Goal: Task Accomplishment & Management: Manage account settings

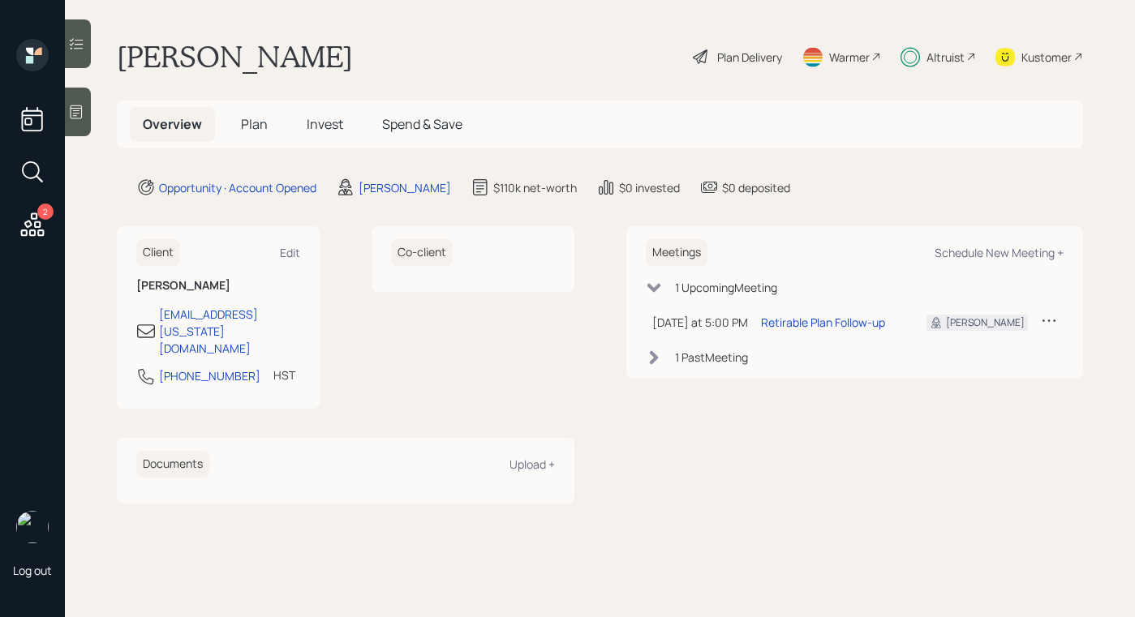
click at [265, 122] on span "Plan" at bounding box center [254, 124] width 27 height 18
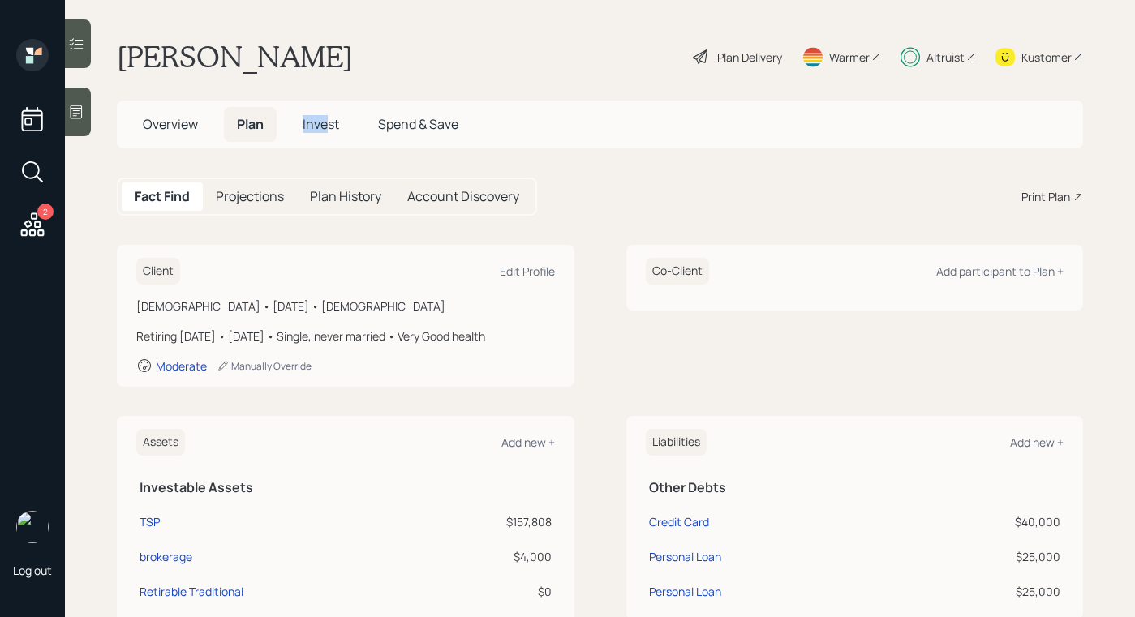
click at [324, 115] on span "Invest" at bounding box center [321, 124] width 36 height 18
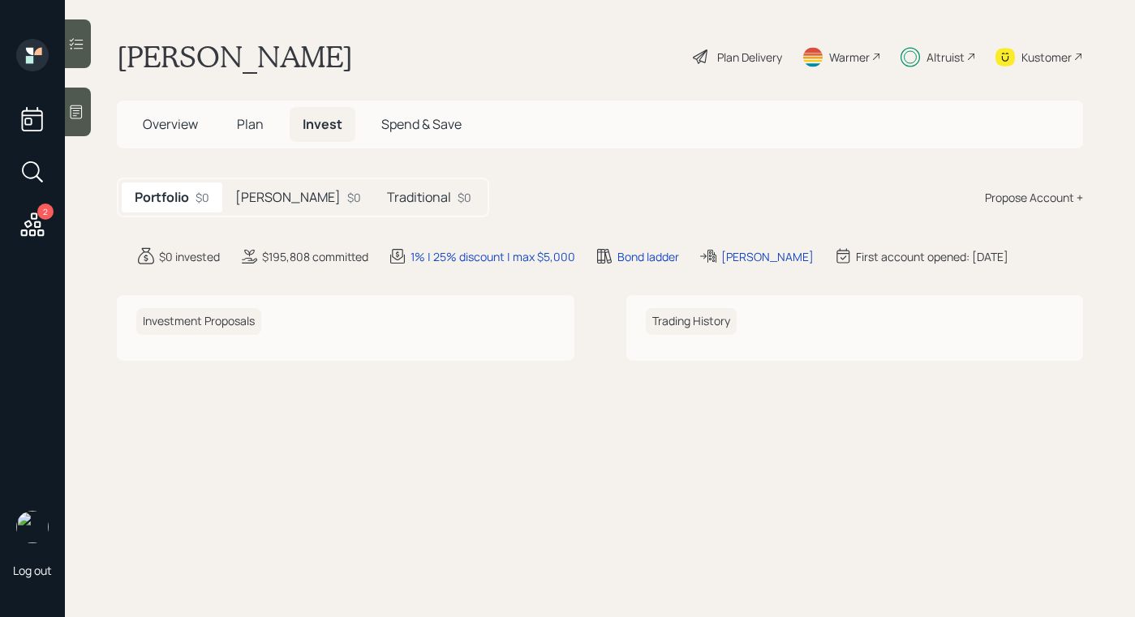
click at [255, 178] on div "Portfolio $0 Roth $0 Traditional $0" at bounding box center [303, 198] width 372 height 40
click at [256, 195] on h5 "[PERSON_NAME]" at bounding box center [287, 197] width 105 height 15
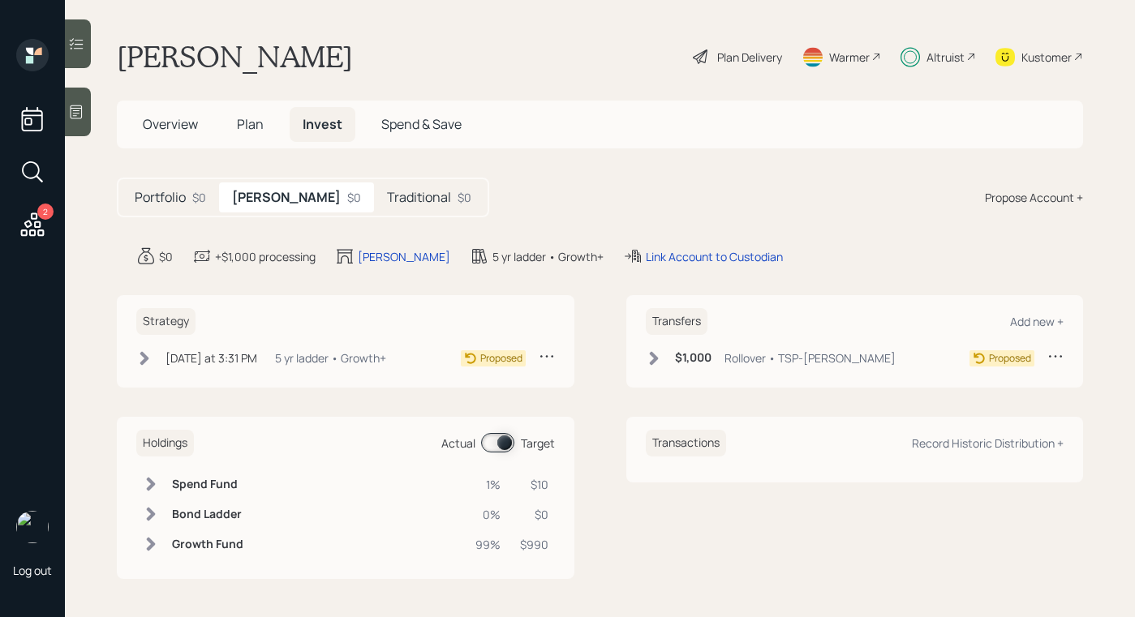
click at [375, 193] on div "Traditional $0" at bounding box center [429, 197] width 110 height 30
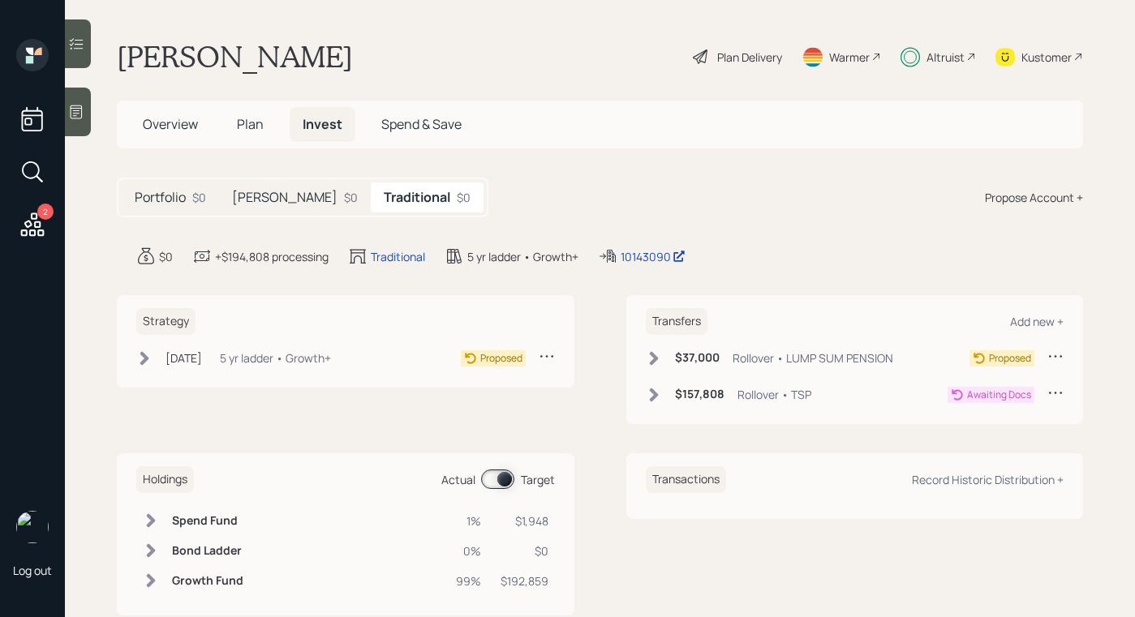
click at [650, 400] on icon at bounding box center [654, 395] width 16 height 16
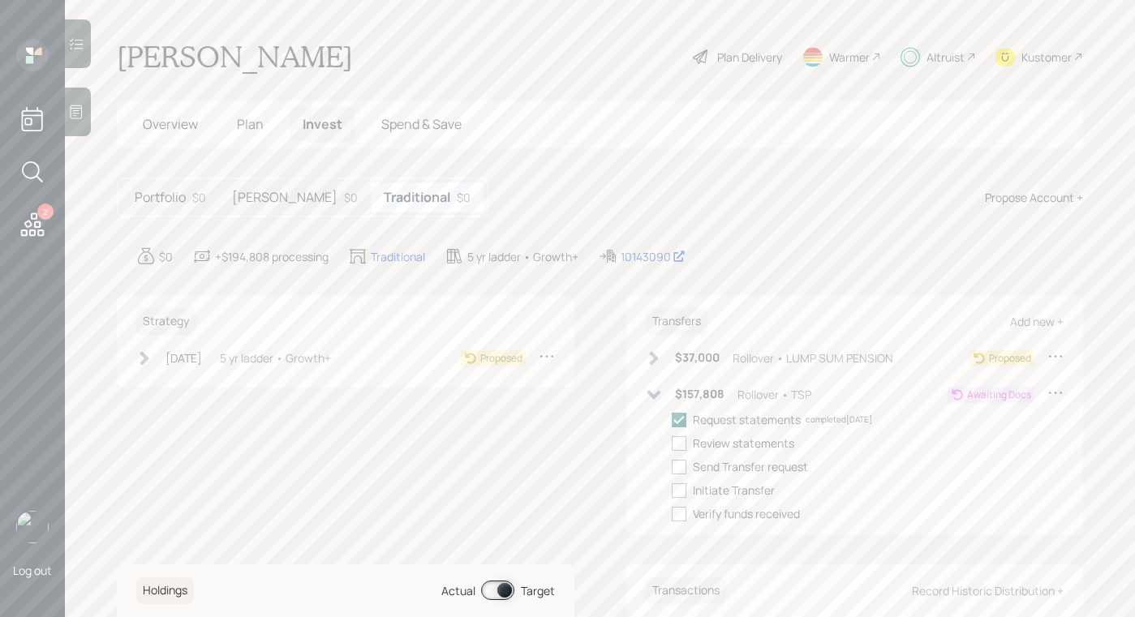
click at [650, 400] on icon at bounding box center [654, 395] width 16 height 16
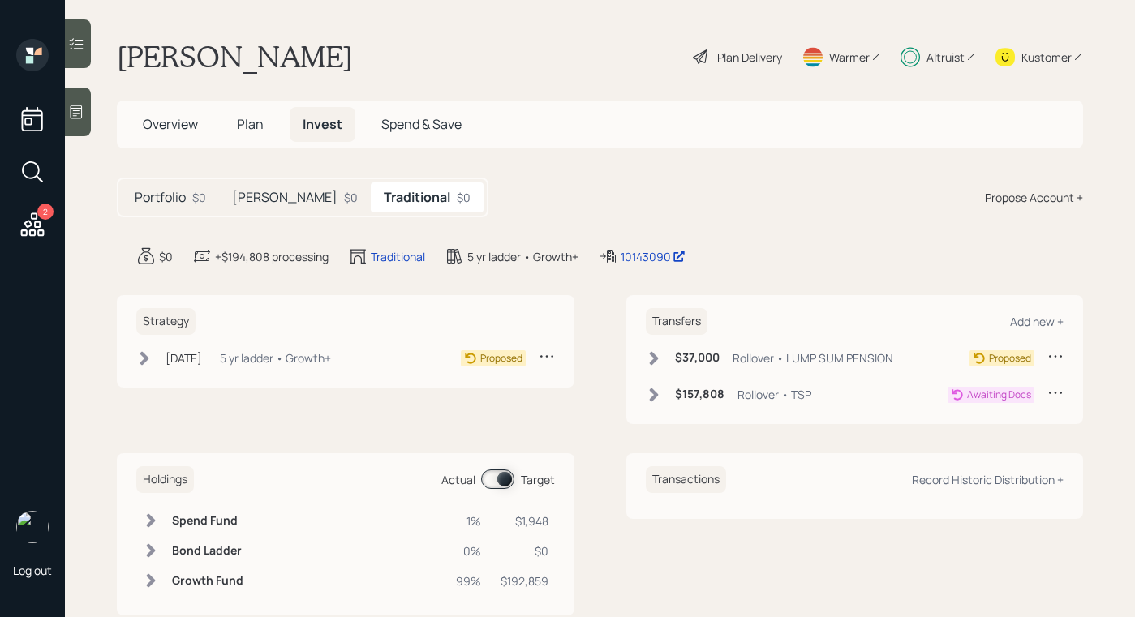
click at [654, 356] on icon at bounding box center [654, 358] width 16 height 16
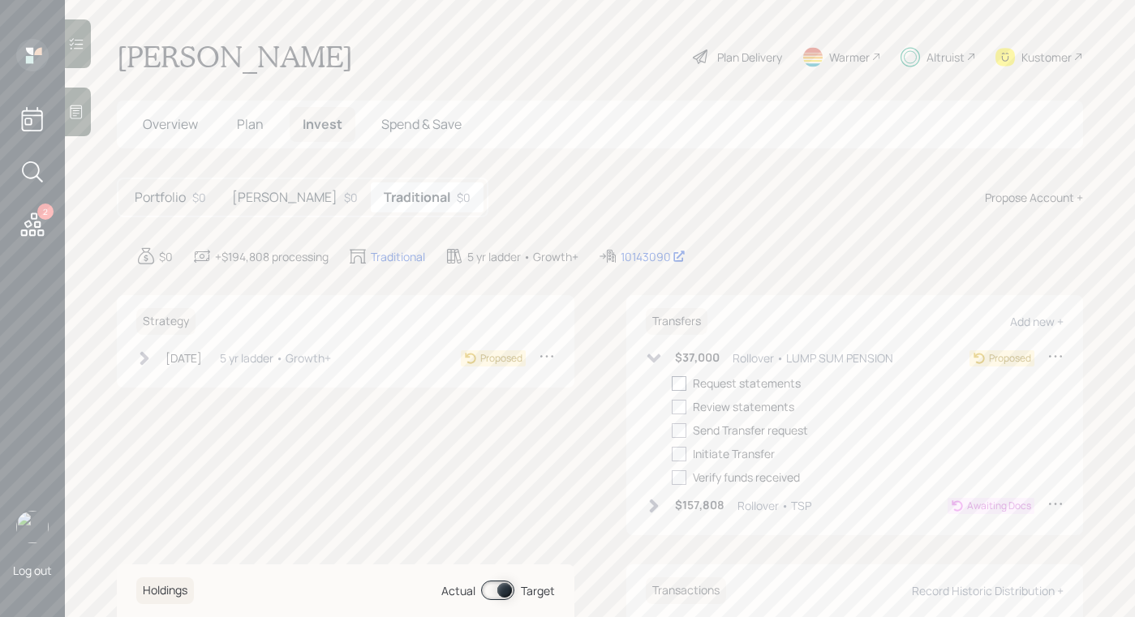
click at [674, 380] on div at bounding box center [679, 383] width 15 height 15
click at [672, 383] on input "checkbox" at bounding box center [671, 383] width 1 height 1
checkbox input "true"
click at [672, 400] on div at bounding box center [679, 407] width 15 height 15
click at [671, 406] on input "checkbox" at bounding box center [671, 406] width 1 height 1
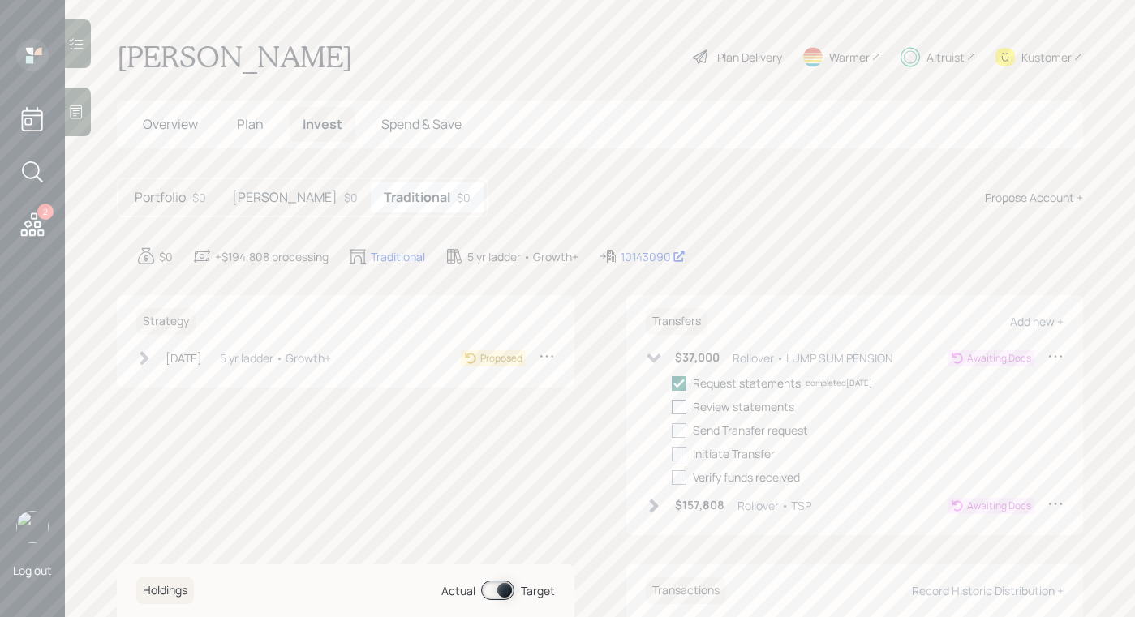
checkbox input "true"
click at [646, 515] on div "$157,808 Rollover • TSP" at bounding box center [728, 506] width 165 height 20
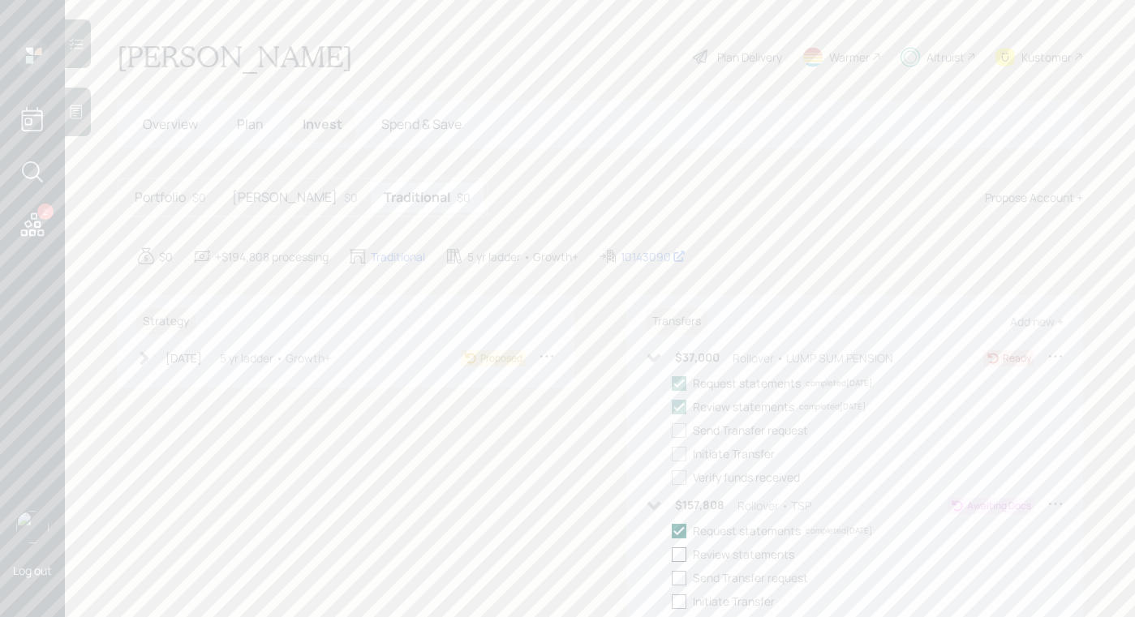
click at [676, 559] on div at bounding box center [679, 554] width 15 height 15
click at [672, 555] on input "checkbox" at bounding box center [671, 554] width 1 height 1
checkbox input "true"
click at [253, 201] on h5 "[PERSON_NAME]" at bounding box center [284, 197] width 105 height 15
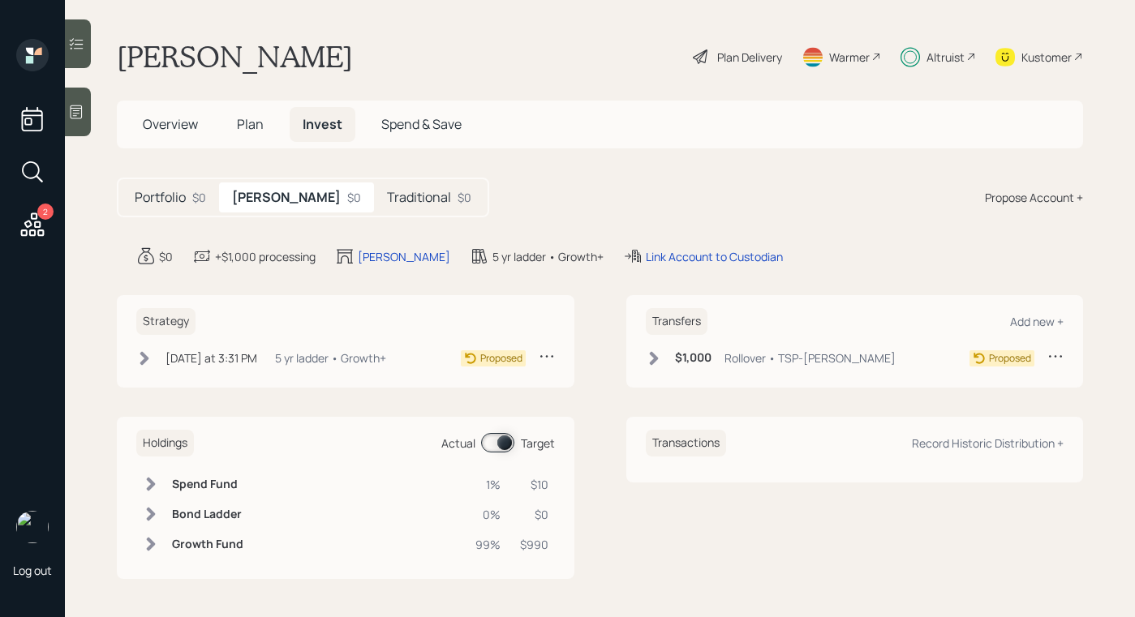
click at [139, 364] on icon at bounding box center [144, 358] width 16 height 16
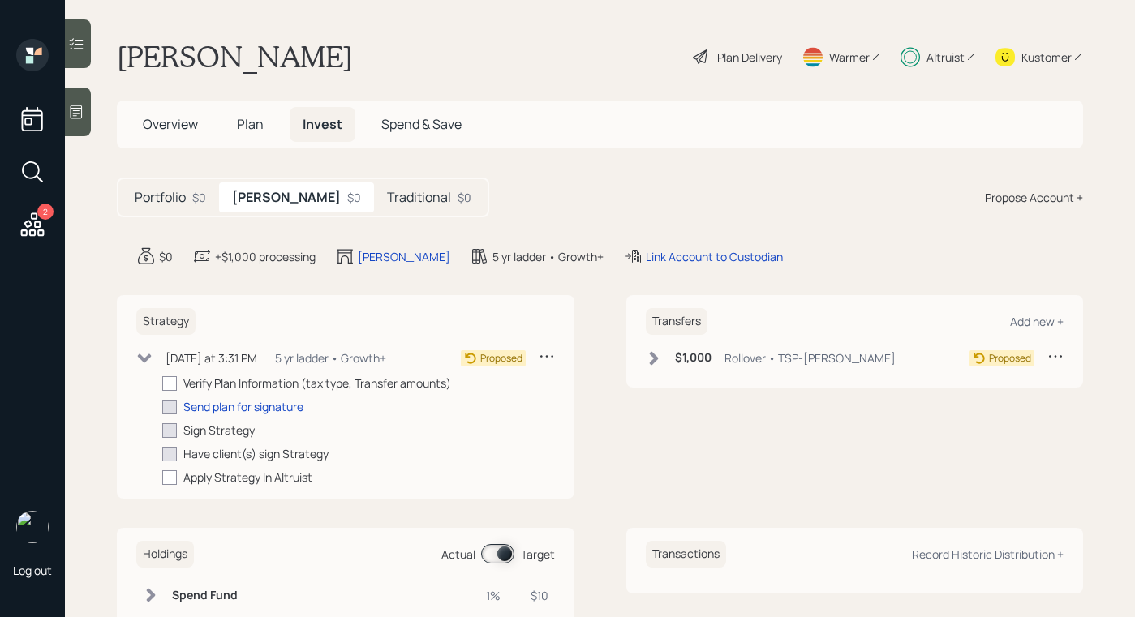
click at [387, 191] on h5 "Traditional" at bounding box center [419, 197] width 64 height 15
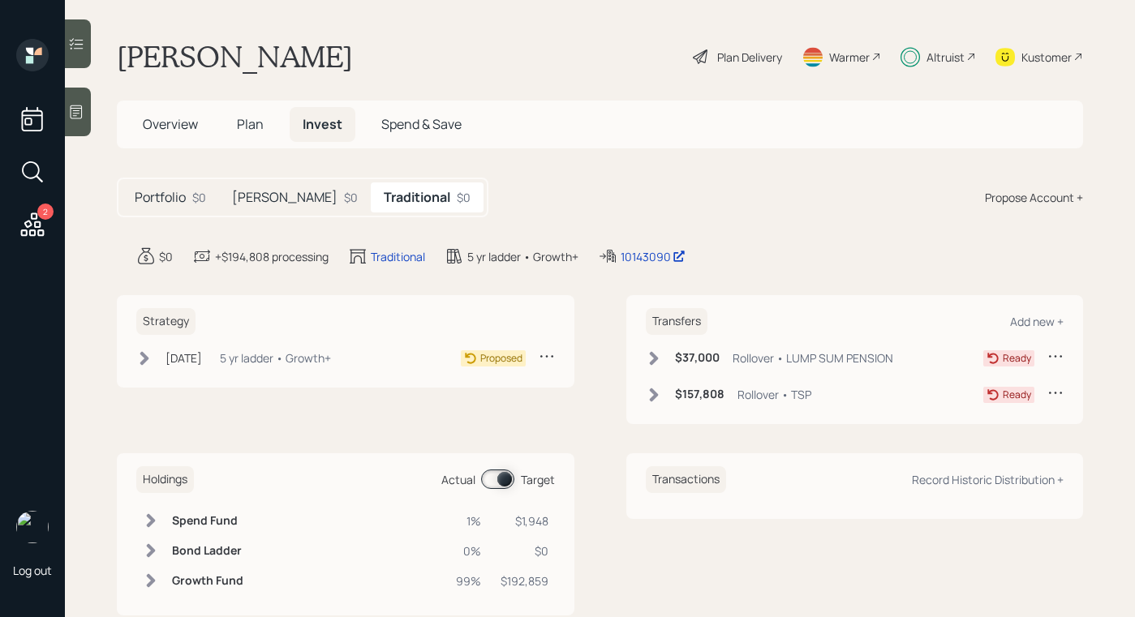
click at [137, 351] on icon at bounding box center [144, 358] width 16 height 16
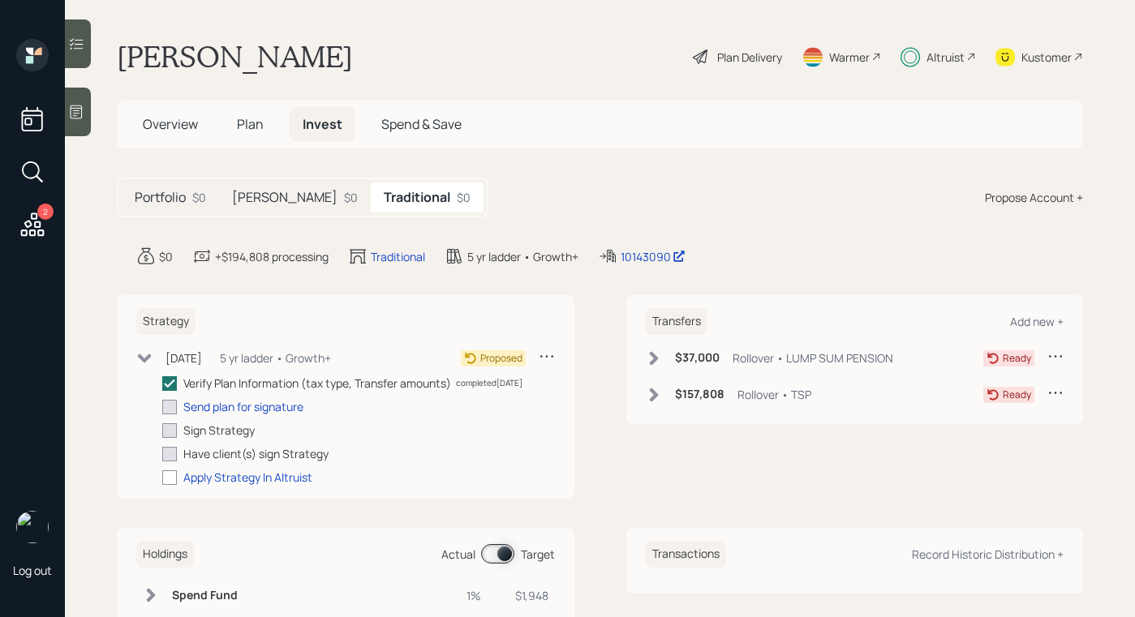
click at [259, 200] on h5 "[PERSON_NAME]" at bounding box center [284, 197] width 105 height 15
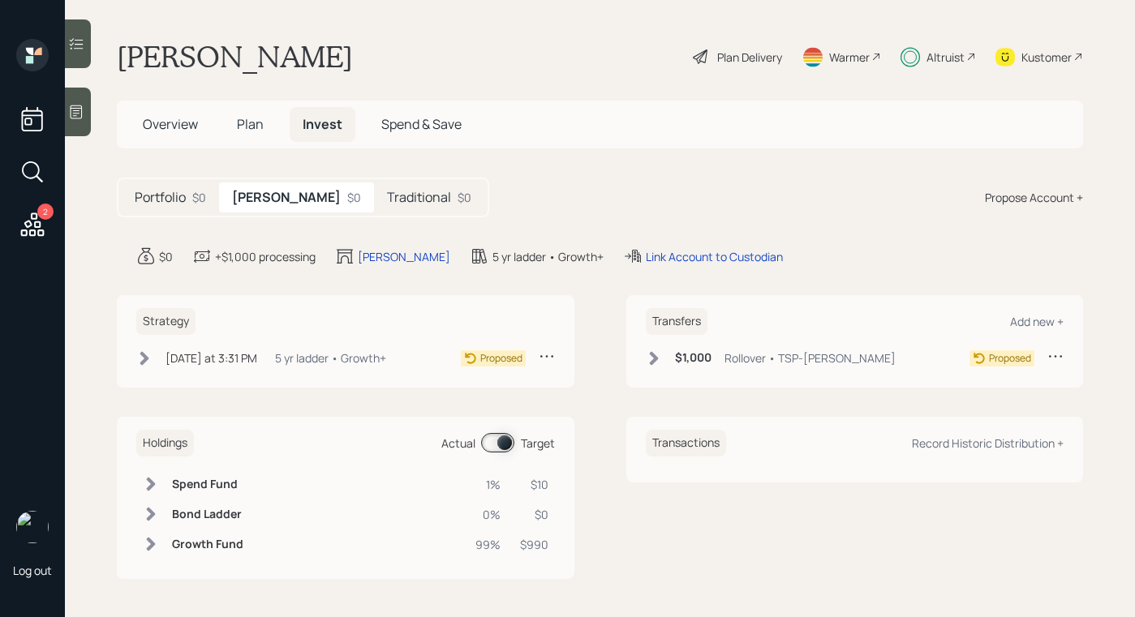
click at [135, 353] on div "Strategy Today at 3:31 PM Wednesday, October 8, 2025 3:31 PM EDT 5 yr ladder • …" at bounding box center [345, 341] width 457 height 92
click at [139, 356] on icon at bounding box center [144, 358] width 16 height 16
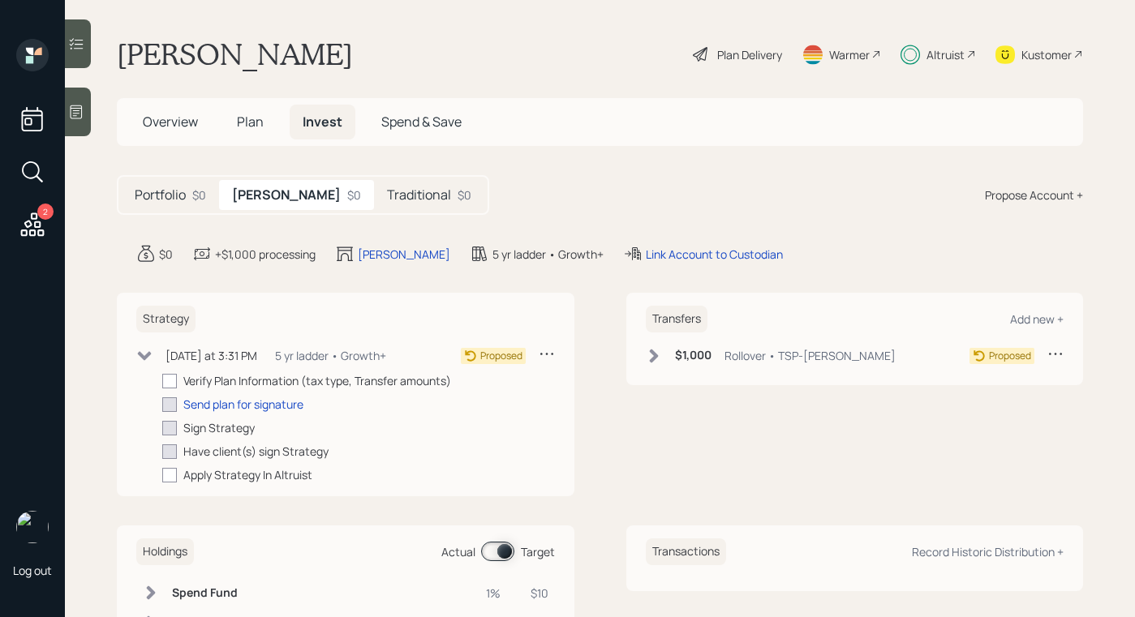
scroll to position [3, 0]
click at [912, 57] on div "Altruist" at bounding box center [937, 54] width 75 height 36
click at [717, 58] on div "Plan Delivery" at bounding box center [749, 53] width 65 height 17
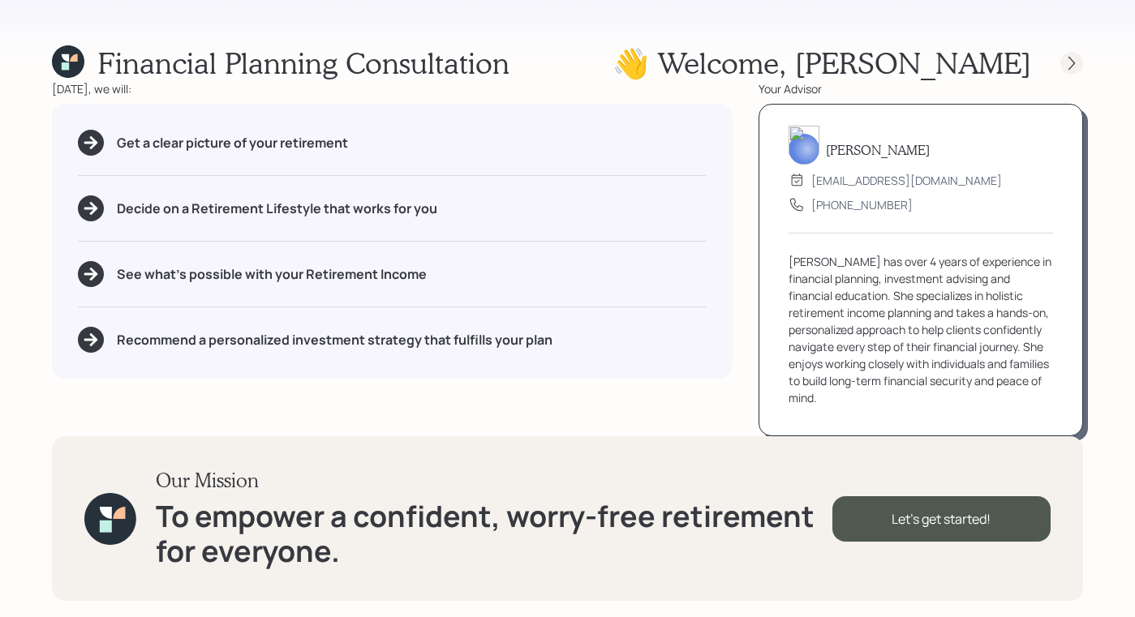
click at [1061, 69] on div at bounding box center [1057, 63] width 52 height 23
click at [1064, 63] on icon at bounding box center [1071, 63] width 16 height 16
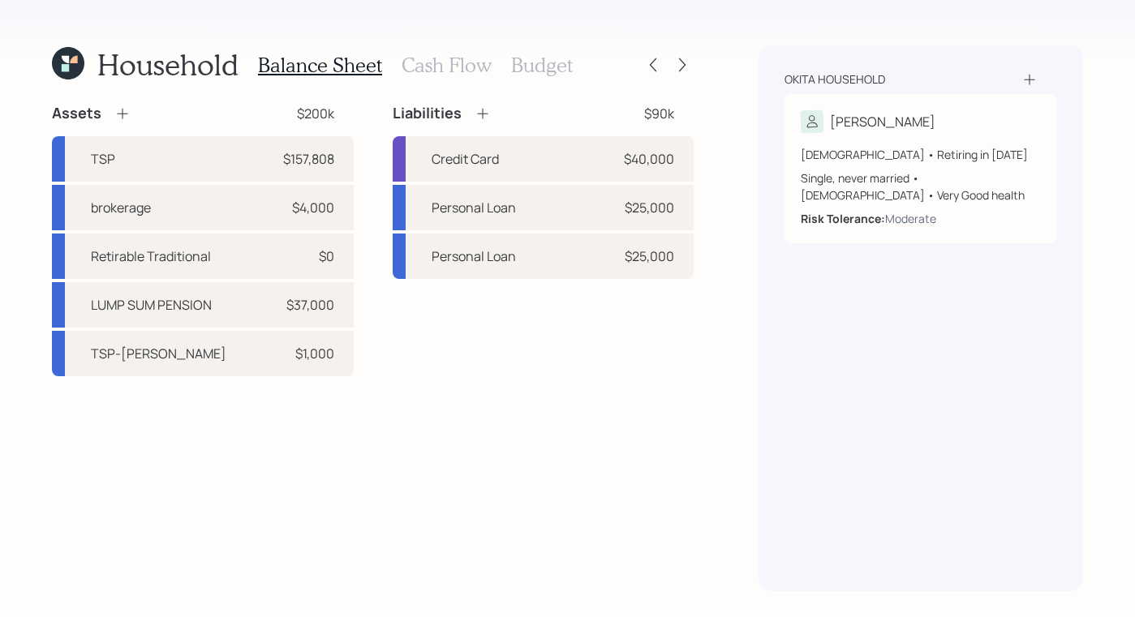
click at [540, 64] on h3 "Budget" at bounding box center [542, 66] width 62 height 24
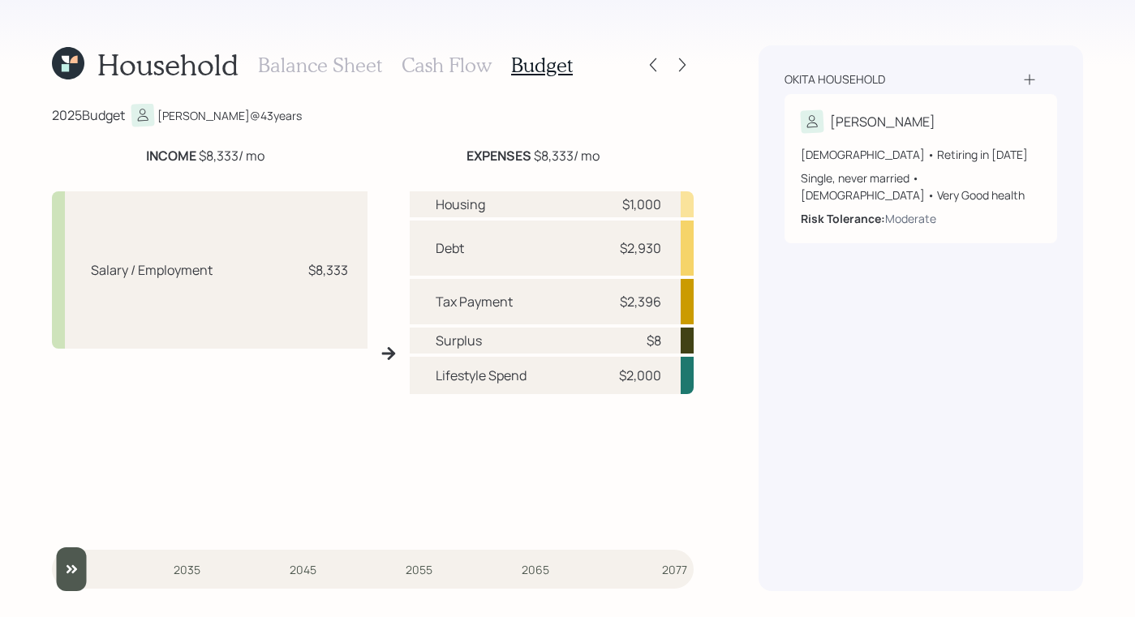
click at [405, 64] on h3 "Cash Flow" at bounding box center [446, 66] width 90 height 24
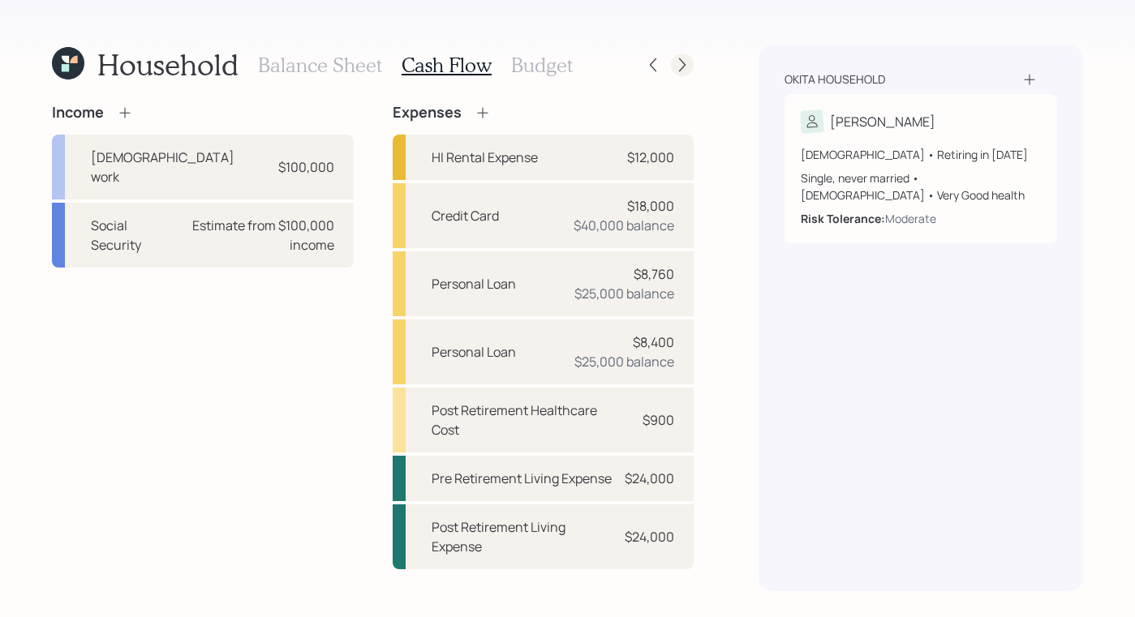
click at [680, 68] on icon at bounding box center [682, 65] width 16 height 16
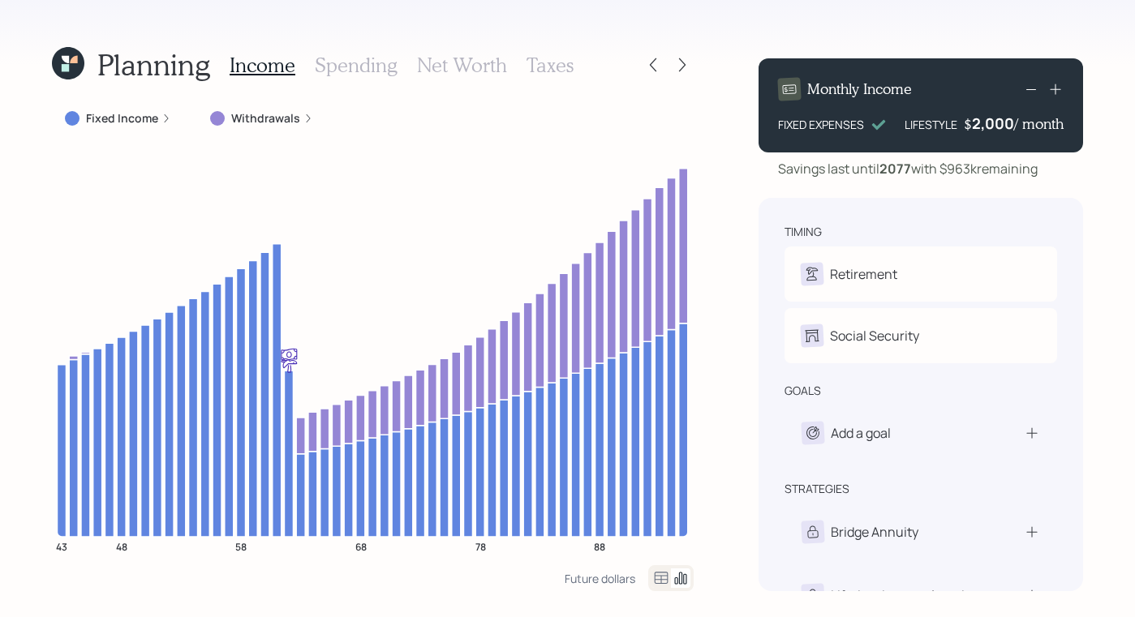
click at [680, 68] on icon at bounding box center [682, 65] width 16 height 16
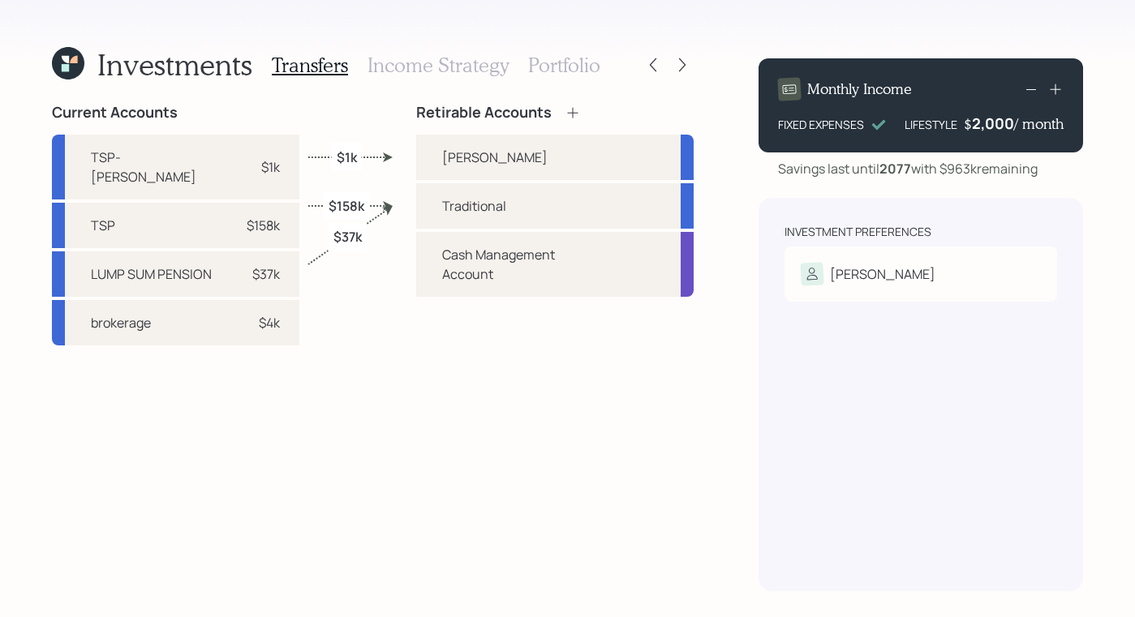
click at [680, 68] on icon at bounding box center [682, 65] width 16 height 16
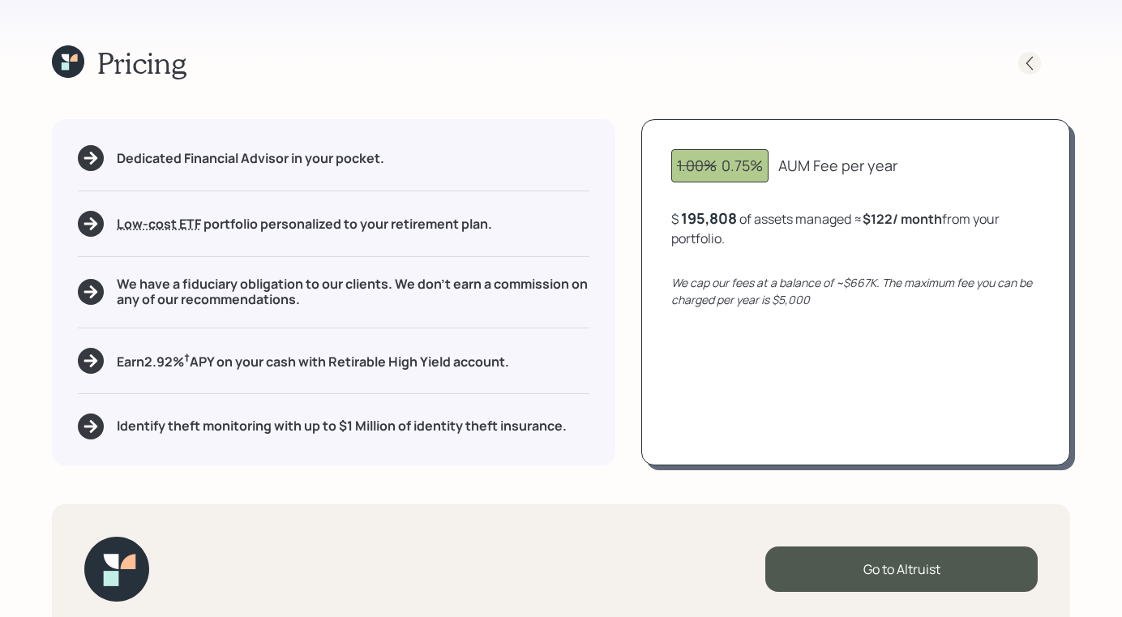
click at [1025, 58] on icon at bounding box center [1030, 63] width 16 height 16
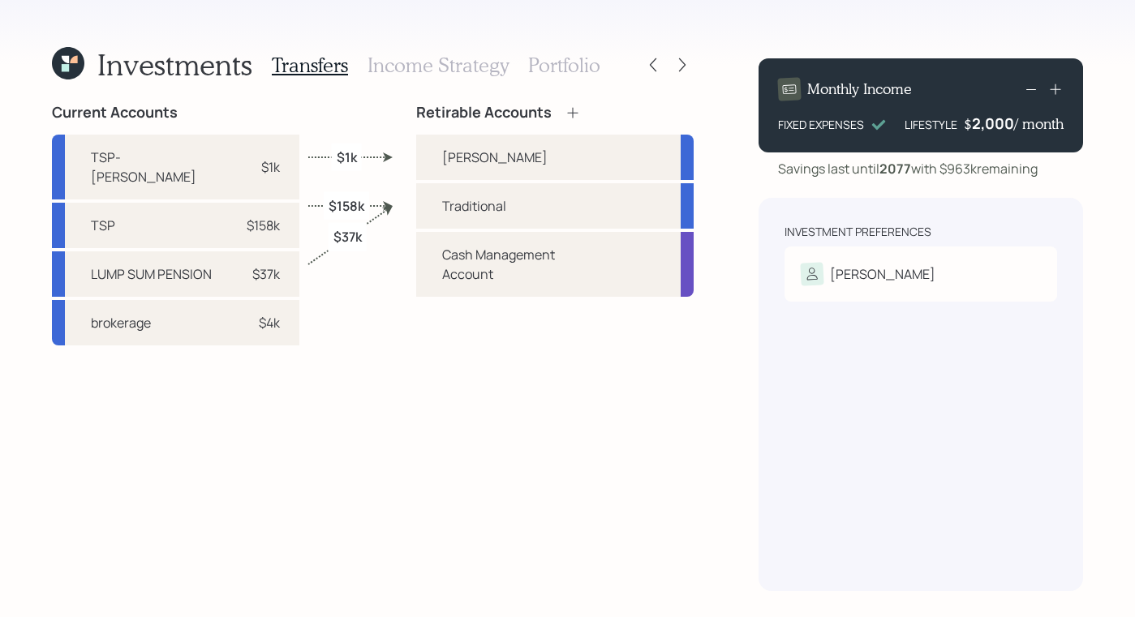
click at [454, 65] on h3 "Income Strategy" at bounding box center [437, 66] width 141 height 24
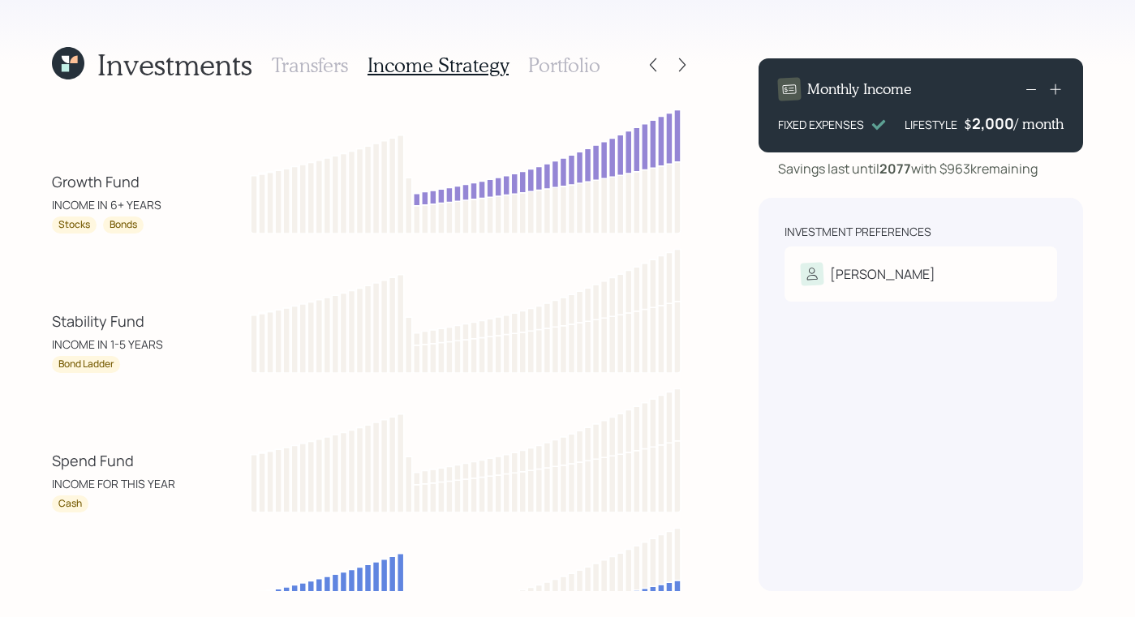
drag, startPoint x: 622, startPoint y: 66, endPoint x: 605, endPoint y: 73, distance: 18.5
click at [621, 67] on div "Investments Transfers Income Strategy Portfolio" at bounding box center [373, 64] width 642 height 39
click at [581, 77] on div "Transfers Income Strategy Portfolio" at bounding box center [436, 64] width 328 height 39
click at [582, 73] on h3 "Portfolio" at bounding box center [564, 66] width 72 height 24
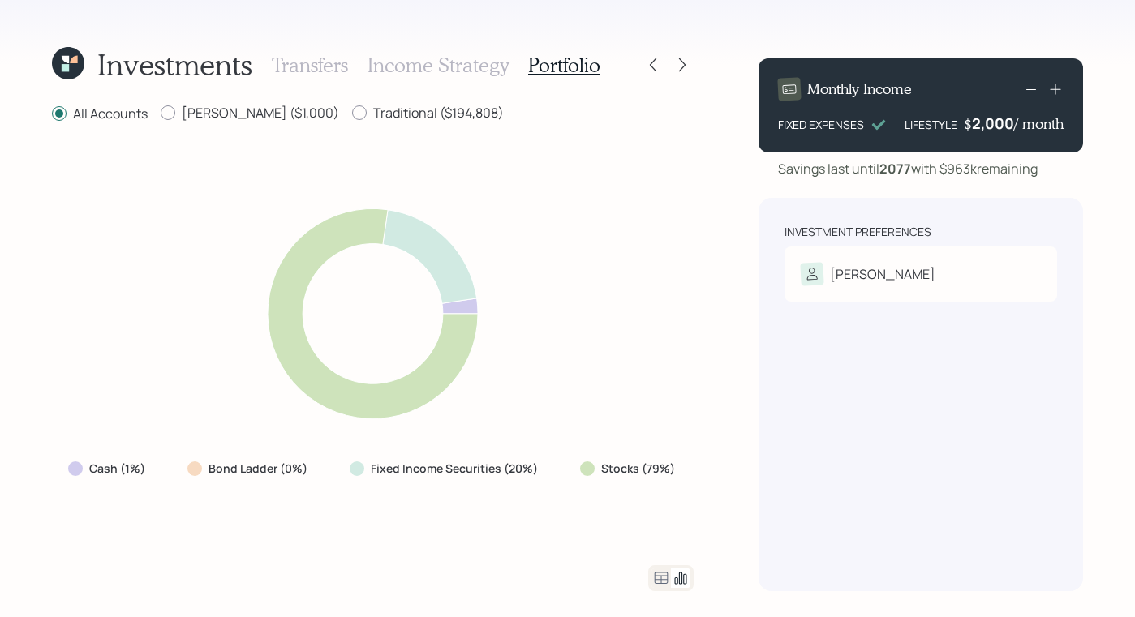
click at [57, 51] on icon at bounding box center [68, 63] width 32 height 32
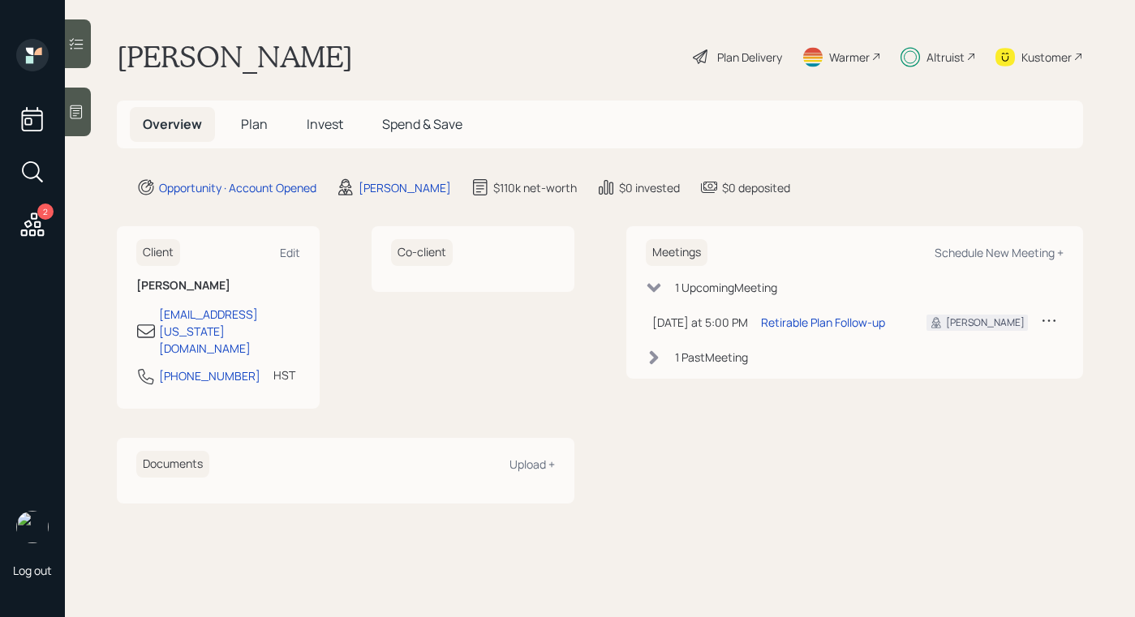
click at [945, 54] on div "Altruist" at bounding box center [945, 57] width 38 height 17
click at [719, 49] on div "Plan Delivery" at bounding box center [749, 57] width 65 height 17
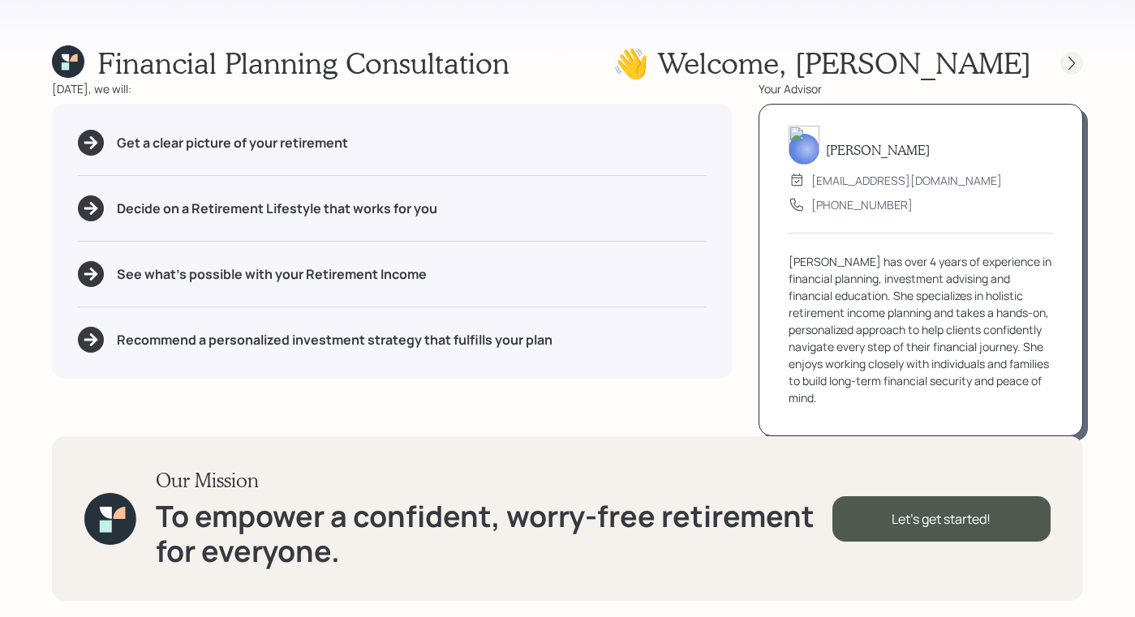
click at [1070, 58] on icon at bounding box center [1071, 63] width 6 height 14
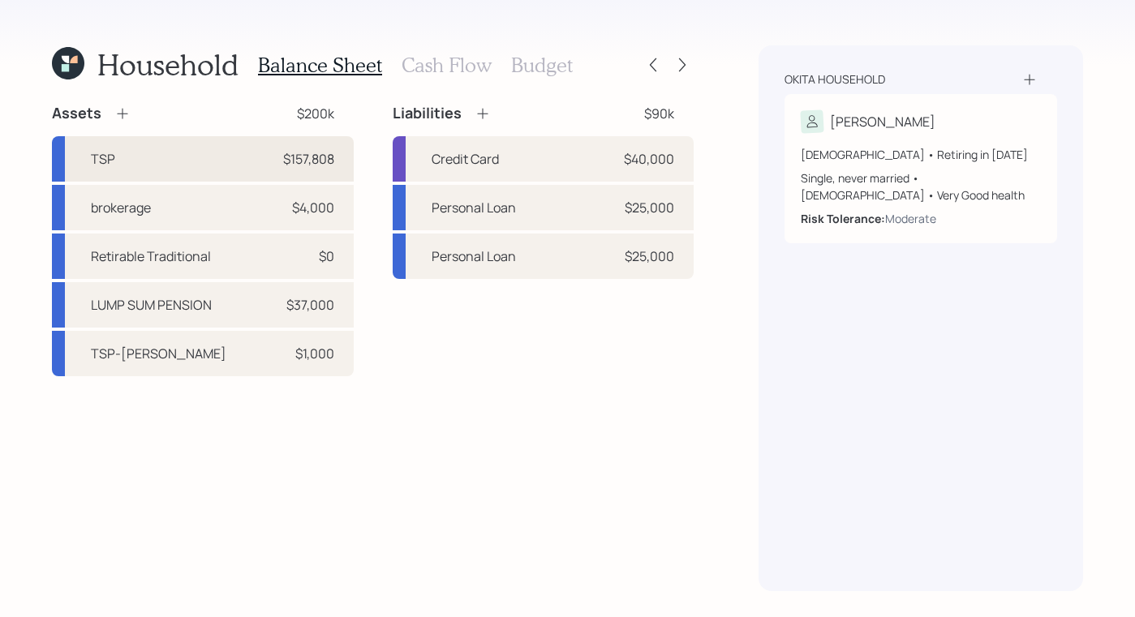
click at [301, 173] on div "TSP $157,808" at bounding box center [203, 158] width 302 height 45
select select "company_sponsored"
select select "balanced"
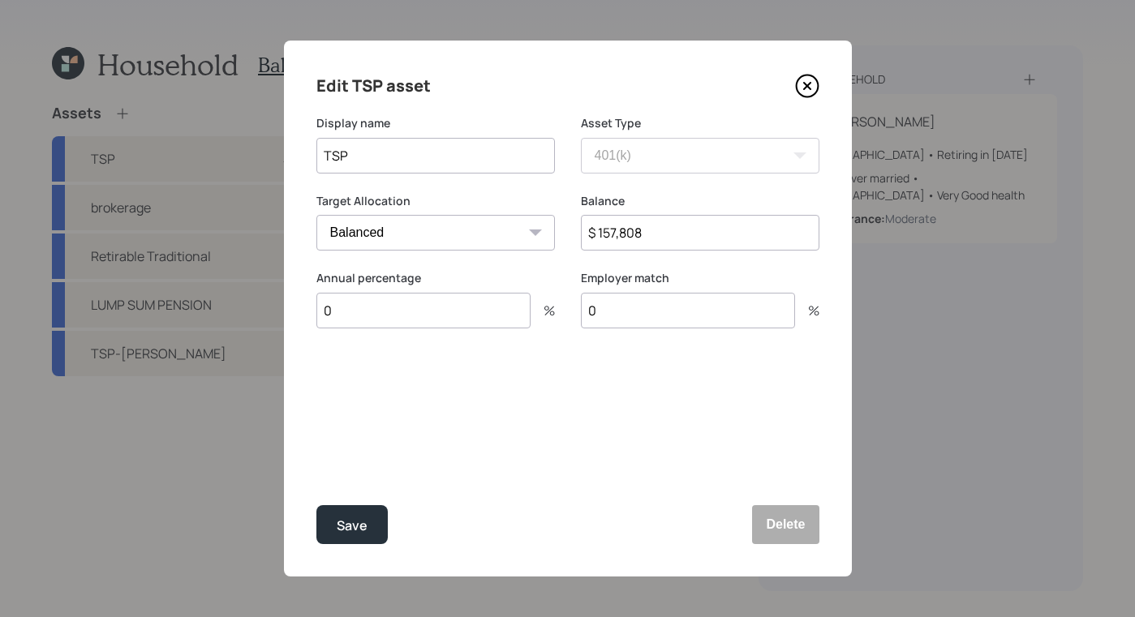
drag, startPoint x: 749, startPoint y: 243, endPoint x: 486, endPoint y: 187, distance: 269.6
click at [0, 0] on form "Display name TSP Asset Type SEP IRA IRA Roth IRA 401(k) Roth 401(k) 403(b) Roth…" at bounding box center [0, 0] width 0 height 0
type input "$ 145,000"
click at [335, 535] on button "Save" at bounding box center [351, 524] width 71 height 39
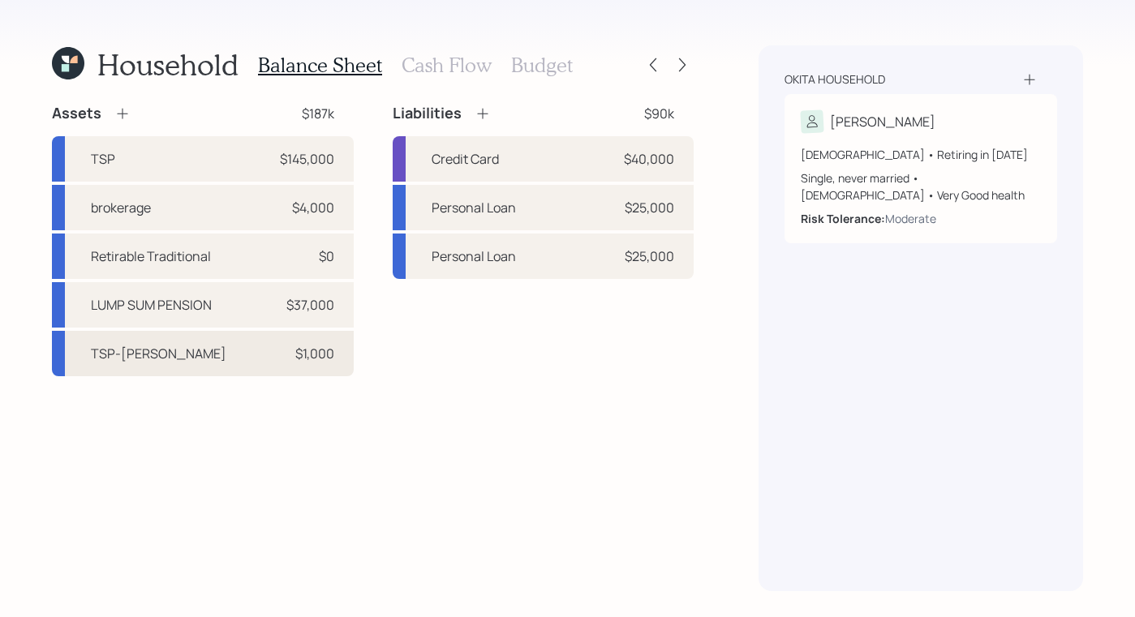
click at [220, 358] on div "TSP-ROTH $1,000" at bounding box center [203, 353] width 302 height 45
select select "roth_401k"
select select "balanced"
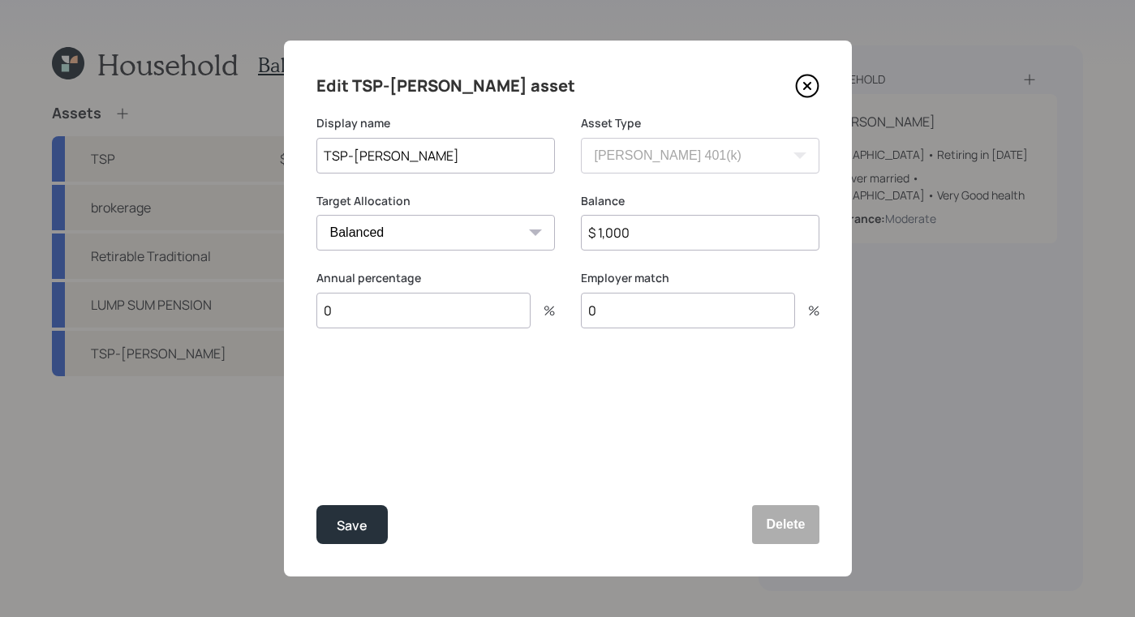
drag, startPoint x: 751, startPoint y: 235, endPoint x: 263, endPoint y: 136, distance: 498.2
click at [263, 136] on div "Edit TSP-ROTH asset Display name TSP-ROTH Asset Type SEP IRA IRA Roth IRA 401(k…" at bounding box center [567, 308] width 1135 height 617
type input "$ 10,000"
click at [351, 539] on button "Save" at bounding box center [351, 524] width 71 height 39
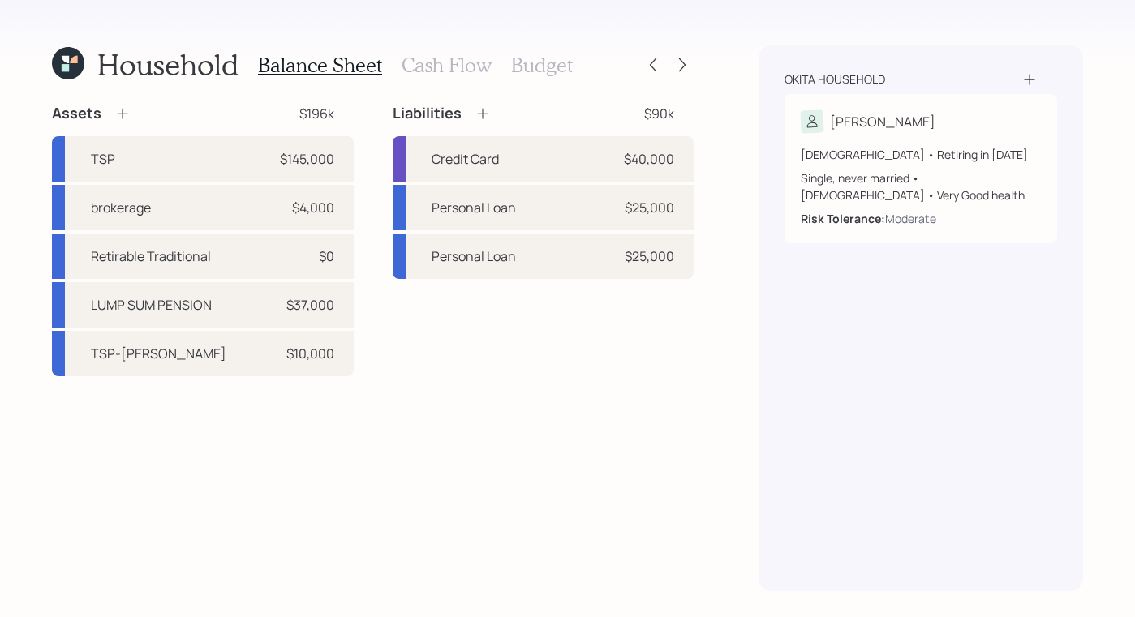
click at [443, 60] on h3 "Cash Flow" at bounding box center [446, 66] width 90 height 24
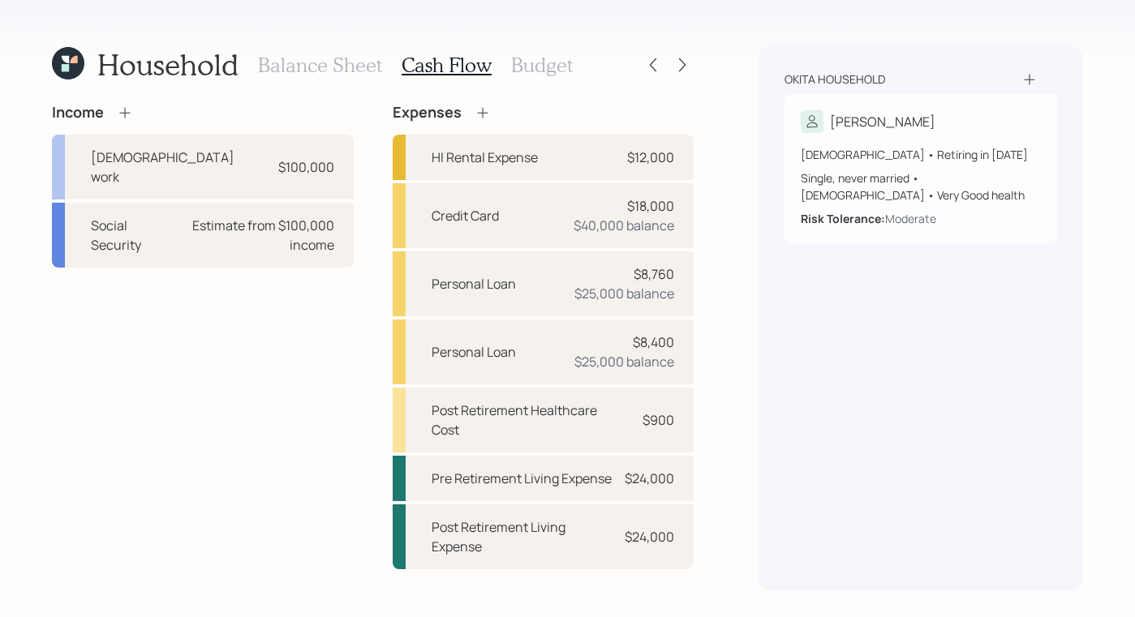
click at [553, 62] on h3 "Budget" at bounding box center [542, 66] width 62 height 24
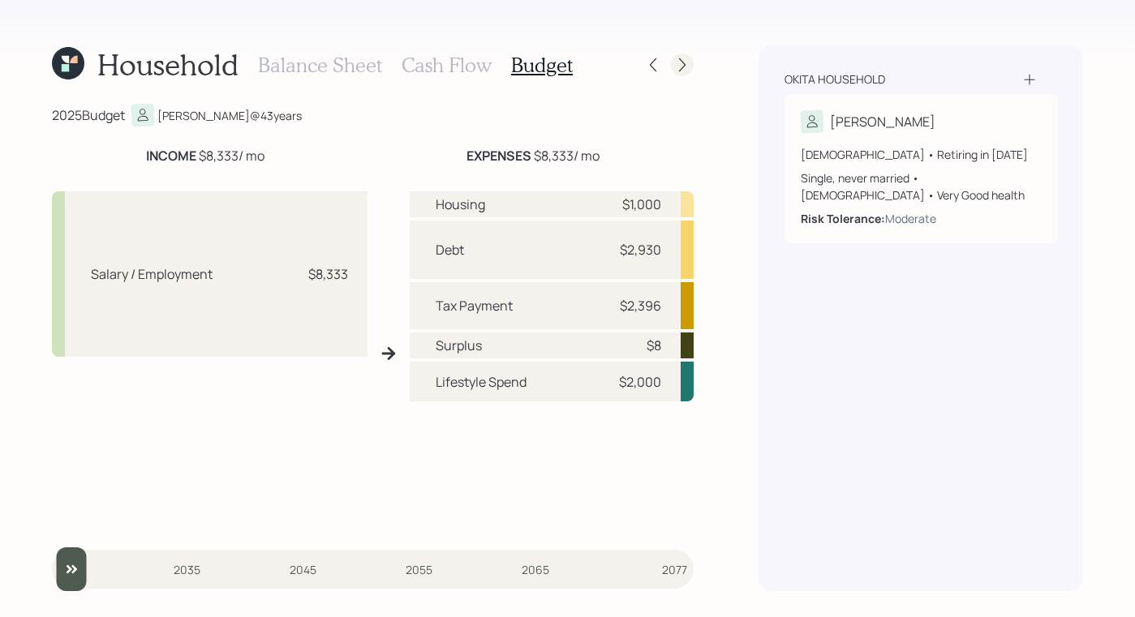
click at [676, 71] on icon at bounding box center [682, 65] width 16 height 16
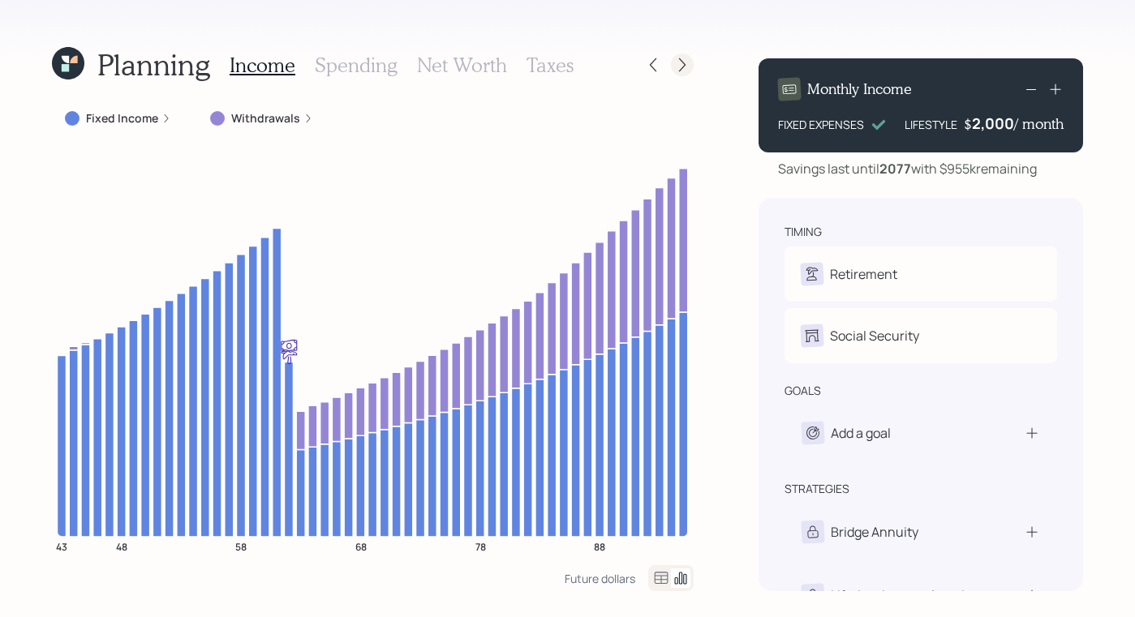
click at [684, 71] on icon at bounding box center [682, 65] width 16 height 16
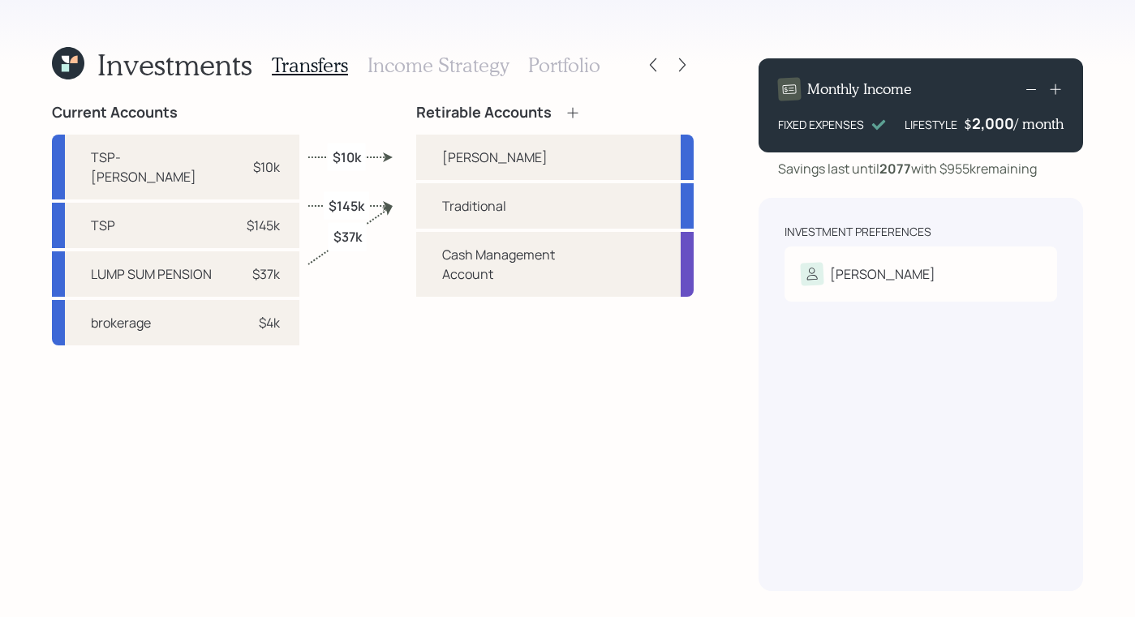
click at [84, 78] on icon at bounding box center [68, 63] width 32 height 32
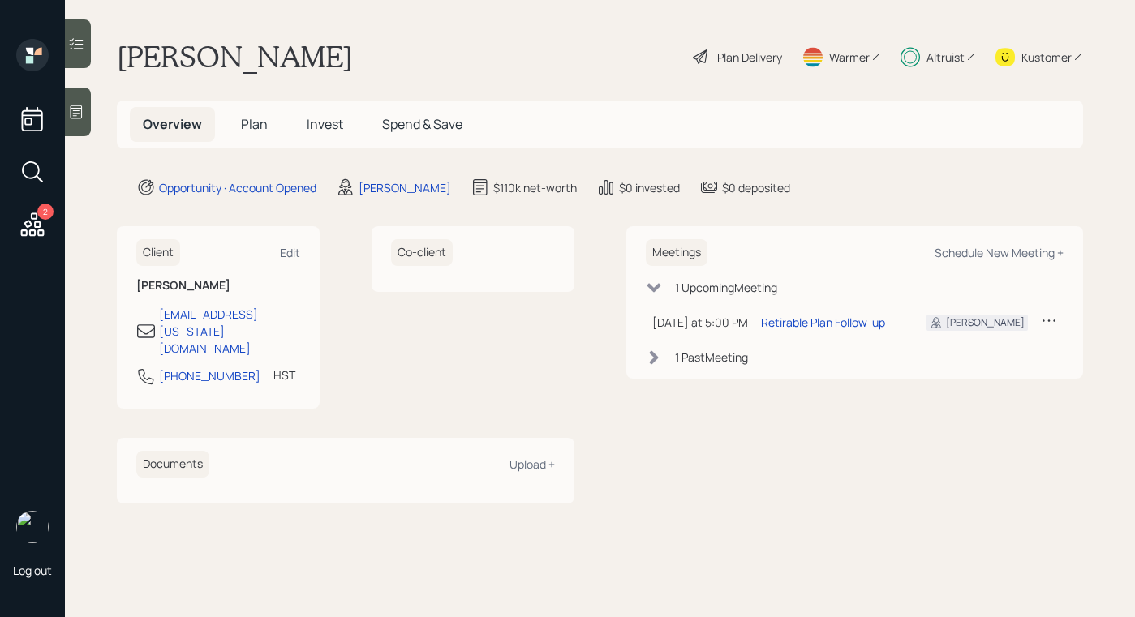
click at [253, 130] on span "Plan" at bounding box center [254, 124] width 27 height 18
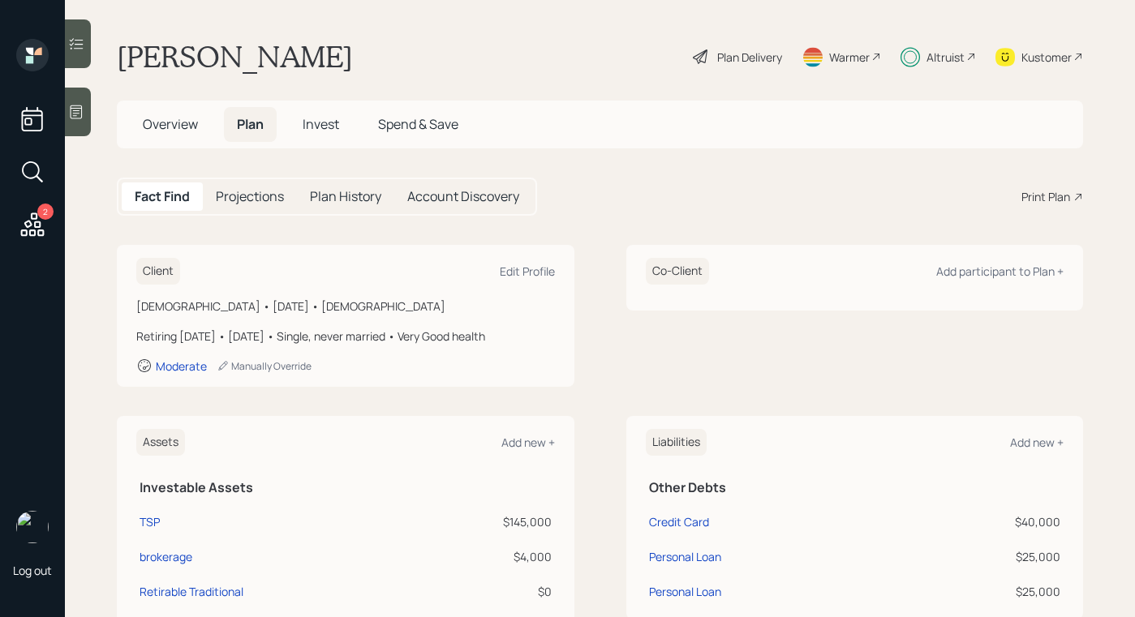
click at [320, 135] on h5 "Invest" at bounding box center [321, 124] width 62 height 35
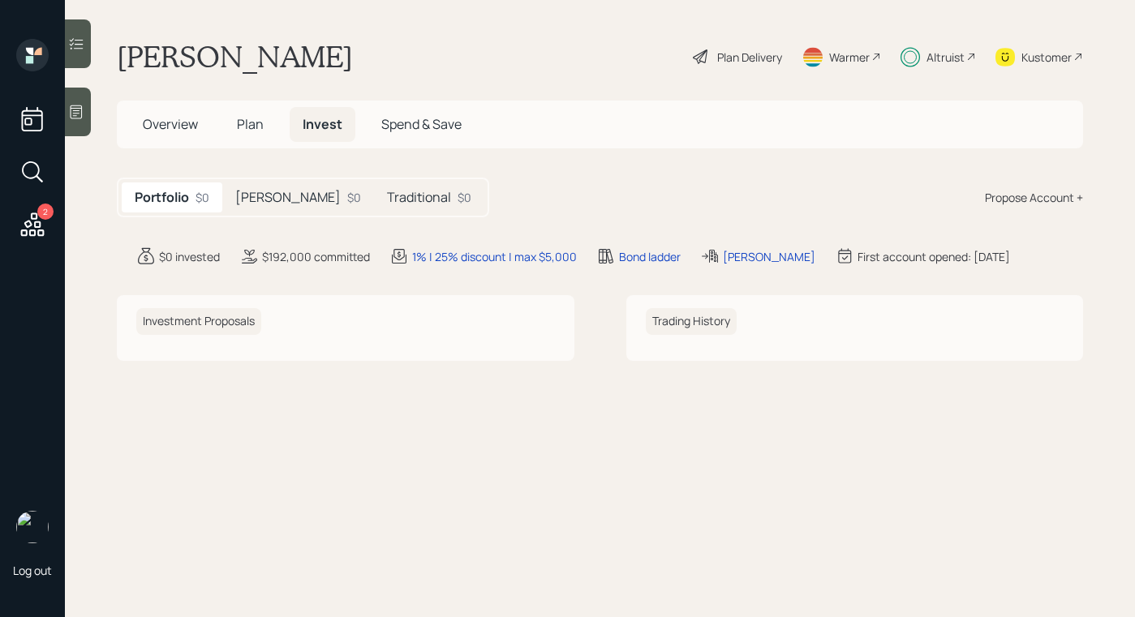
click at [268, 197] on div "Roth $0" at bounding box center [298, 197] width 152 height 30
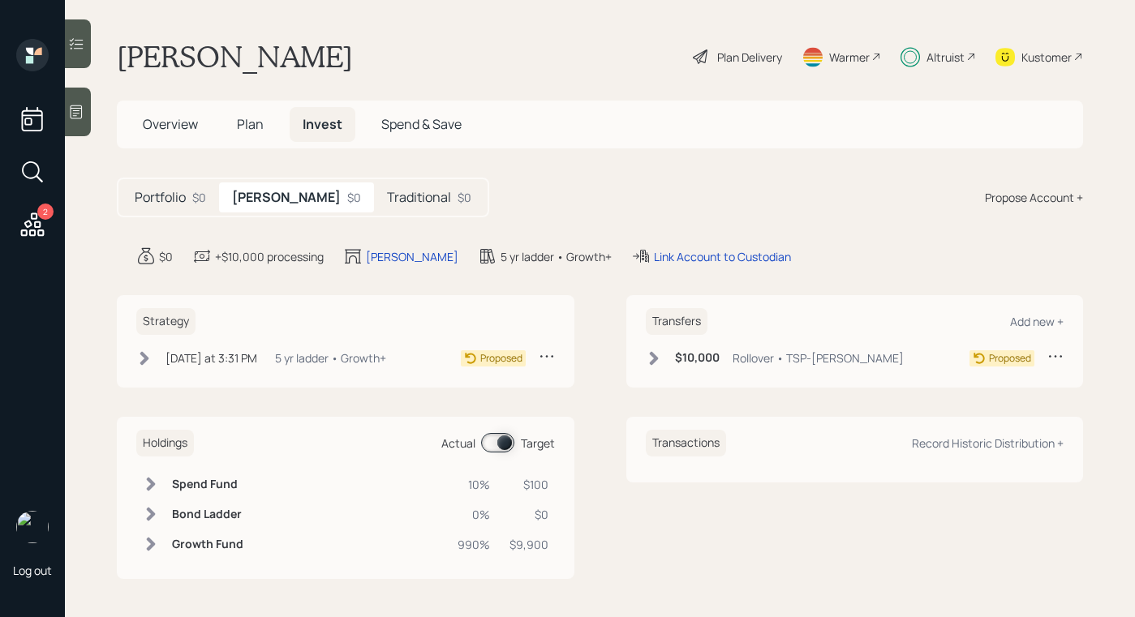
click at [146, 360] on icon at bounding box center [144, 358] width 9 height 14
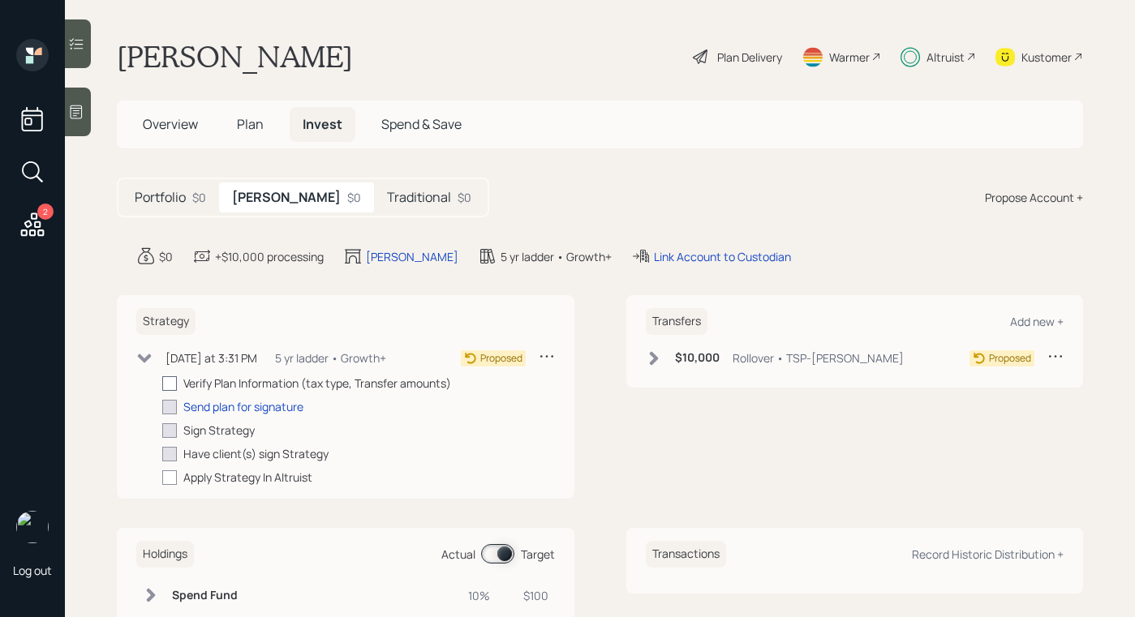
click at [170, 384] on div at bounding box center [169, 383] width 15 height 15
click at [162, 384] on input "checkbox" at bounding box center [161, 383] width 1 height 1
checkbox input "true"
click at [646, 366] on icon at bounding box center [654, 358] width 16 height 16
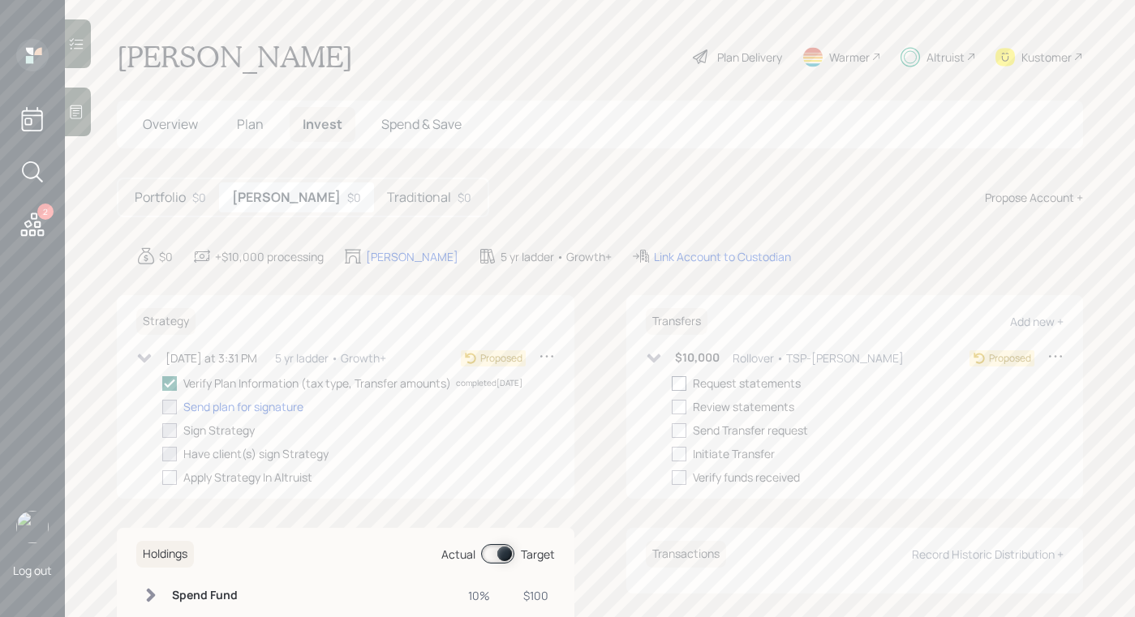
click at [674, 382] on div at bounding box center [679, 383] width 15 height 15
click at [672, 383] on input "checkbox" at bounding box center [671, 383] width 1 height 1
checkbox input "true"
click at [672, 404] on div at bounding box center [679, 407] width 15 height 15
click at [671, 406] on input "checkbox" at bounding box center [671, 406] width 1 height 1
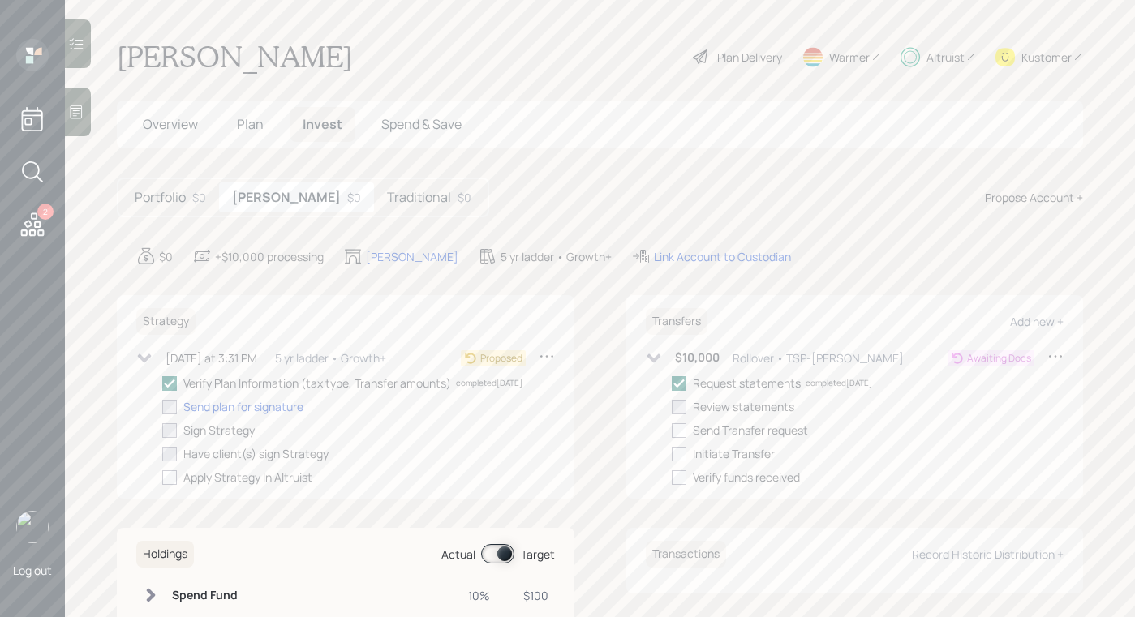
checkbox input "true"
click at [325, 180] on div "Portfolio $0 Roth $0 Traditional $0" at bounding box center [303, 198] width 372 height 40
click at [387, 195] on h5 "Traditional" at bounding box center [419, 197] width 64 height 15
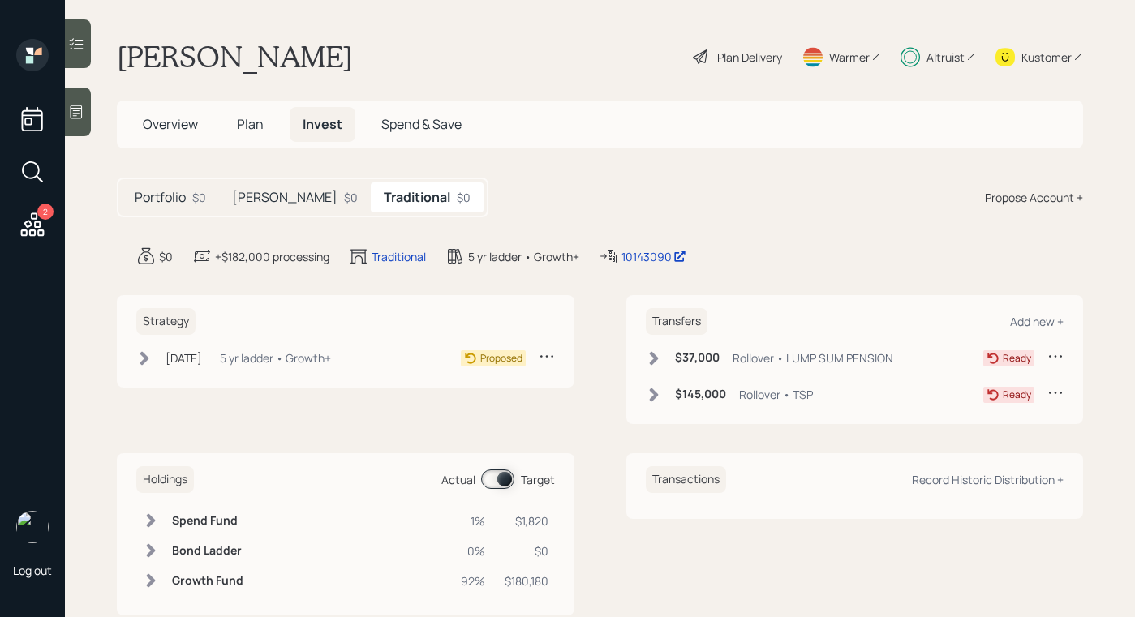
click at [152, 357] on icon at bounding box center [144, 358] width 16 height 16
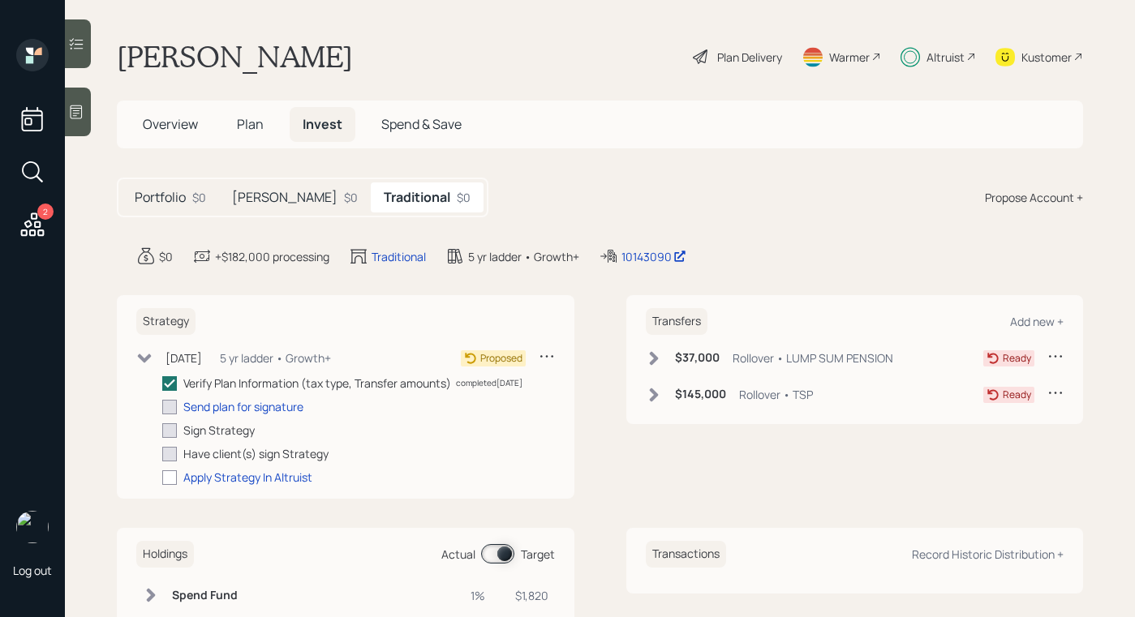
scroll to position [112, 0]
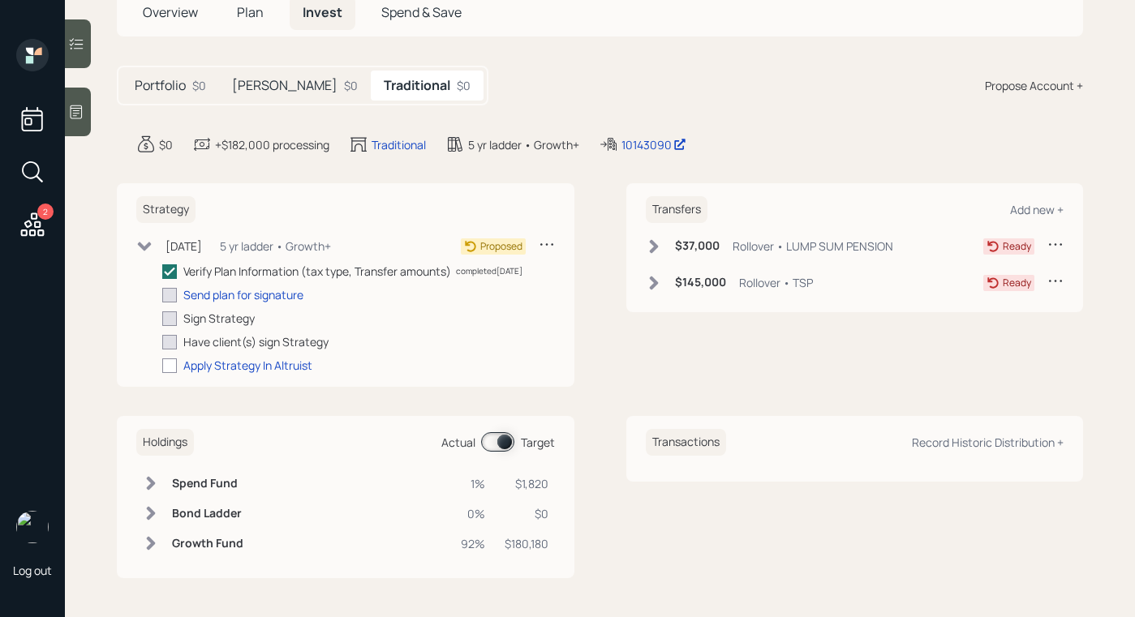
click at [659, 255] on div "$37,000 Rollover • LUMP SUM PENSION" at bounding box center [769, 246] width 247 height 20
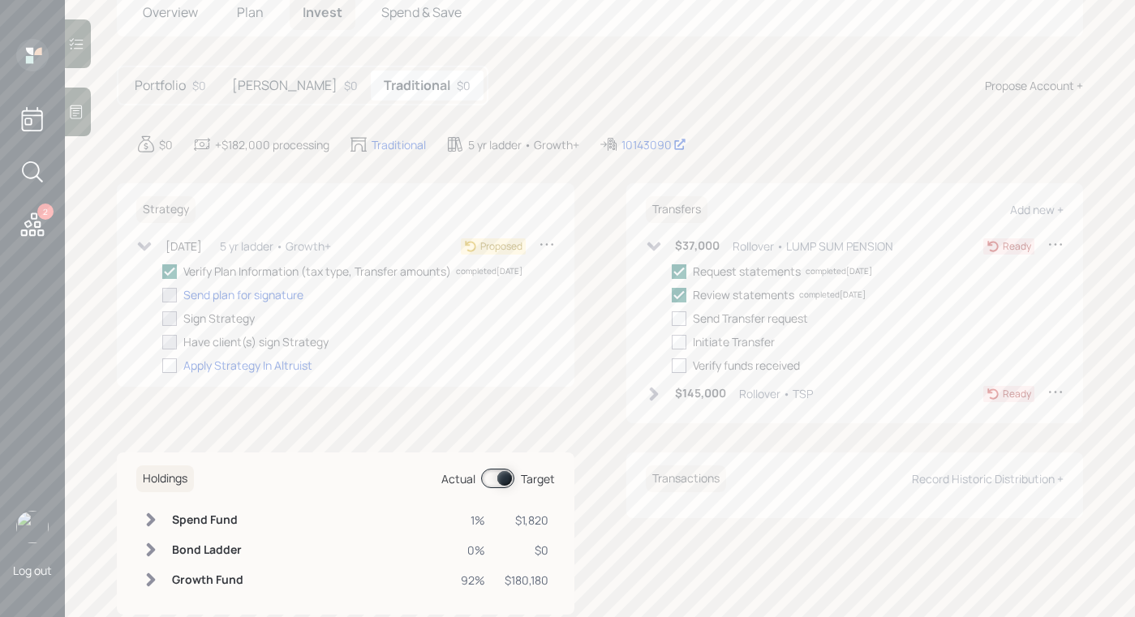
click at [646, 393] on icon at bounding box center [654, 394] width 16 height 16
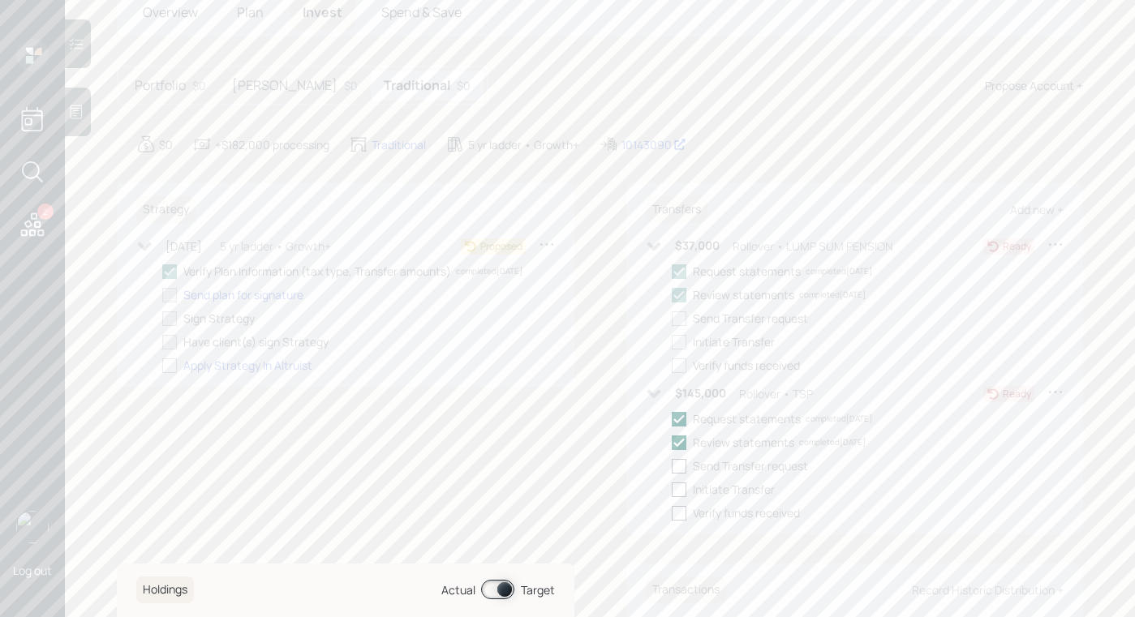
click at [263, 98] on div "Roth $0" at bounding box center [295, 86] width 152 height 30
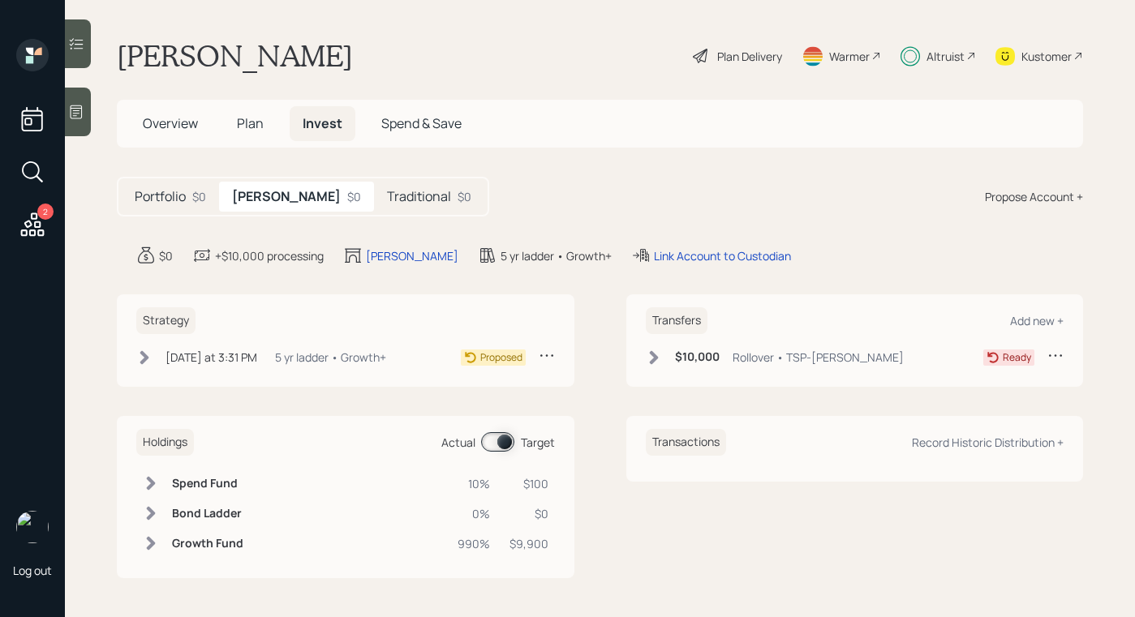
scroll to position [1, 0]
click at [146, 369] on div "Today at 3:31 PM Wednesday, October 8, 2025 3:31 PM EDT 5 yr ladder • Growth+ P…" at bounding box center [345, 360] width 418 height 27
click at [147, 363] on icon at bounding box center [144, 358] width 16 height 16
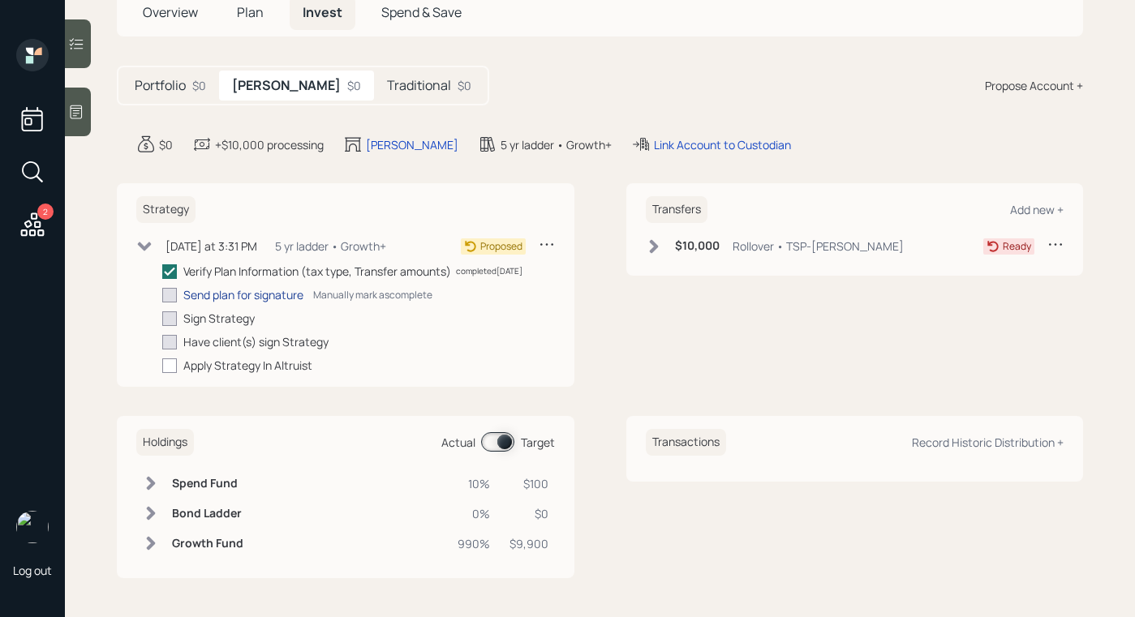
click at [250, 294] on div "Send plan for signature" at bounding box center [243, 294] width 120 height 17
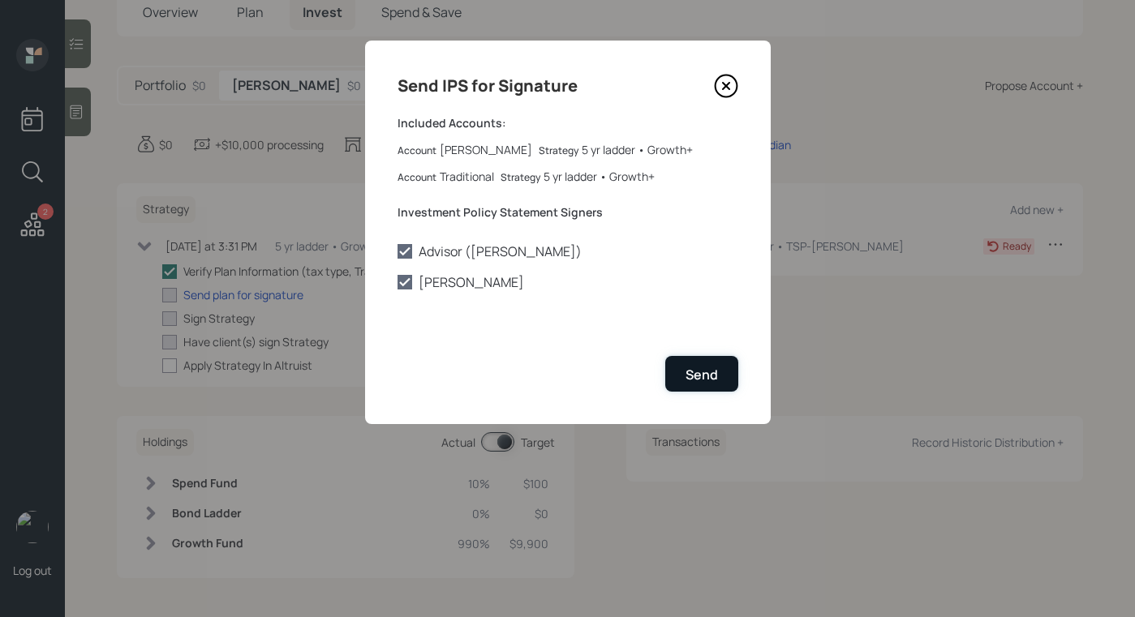
click at [727, 384] on button "Send" at bounding box center [701, 373] width 73 height 35
checkbox input "true"
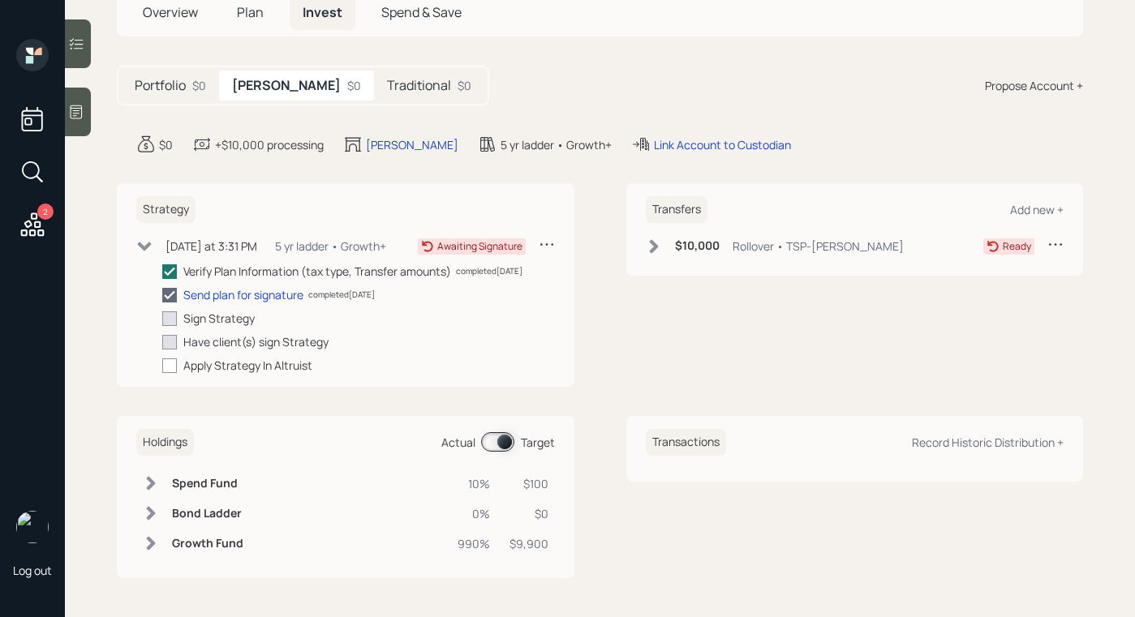
click at [343, 105] on main "Alyson Okita Plan Delivery Warmer Altruist Kustomer Overview Plan Invest Spend …" at bounding box center [600, 308] width 1070 height 617
click at [374, 96] on div "Traditional $0" at bounding box center [429, 86] width 110 height 30
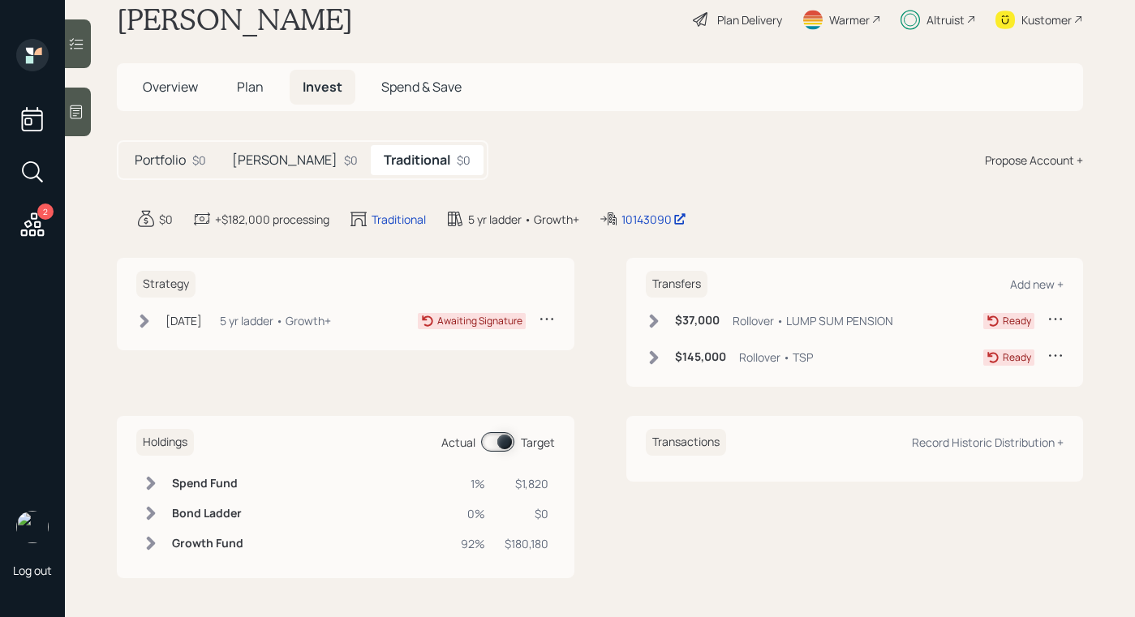
click at [143, 328] on icon at bounding box center [144, 321] width 16 height 16
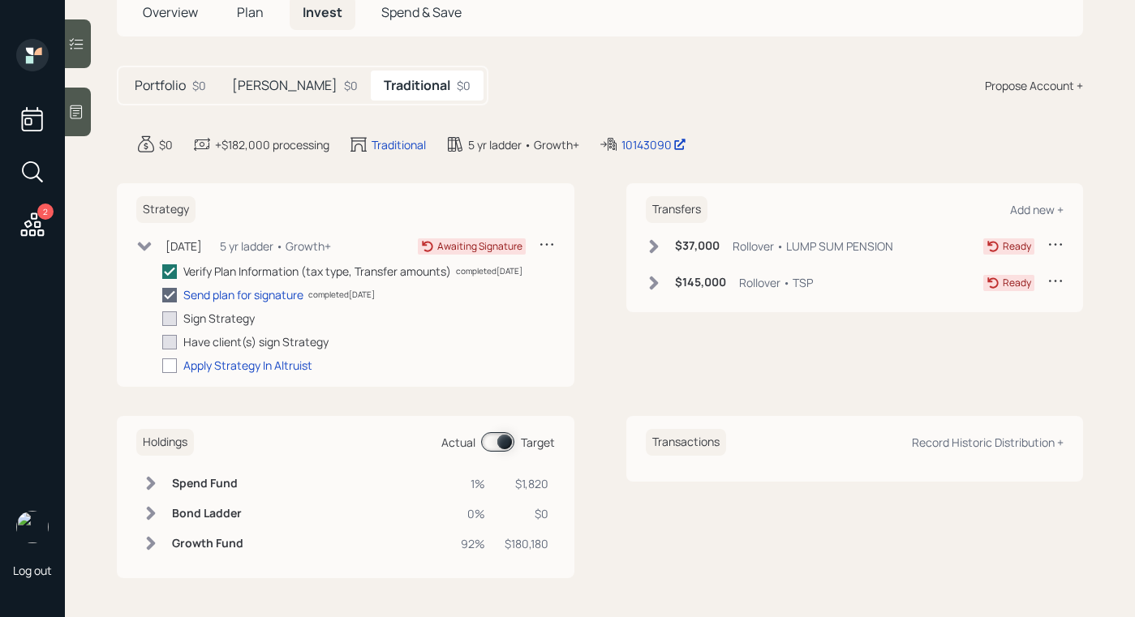
click at [646, 255] on div "$37,000 Rollover • LUMP SUM PENSION" at bounding box center [769, 246] width 247 height 20
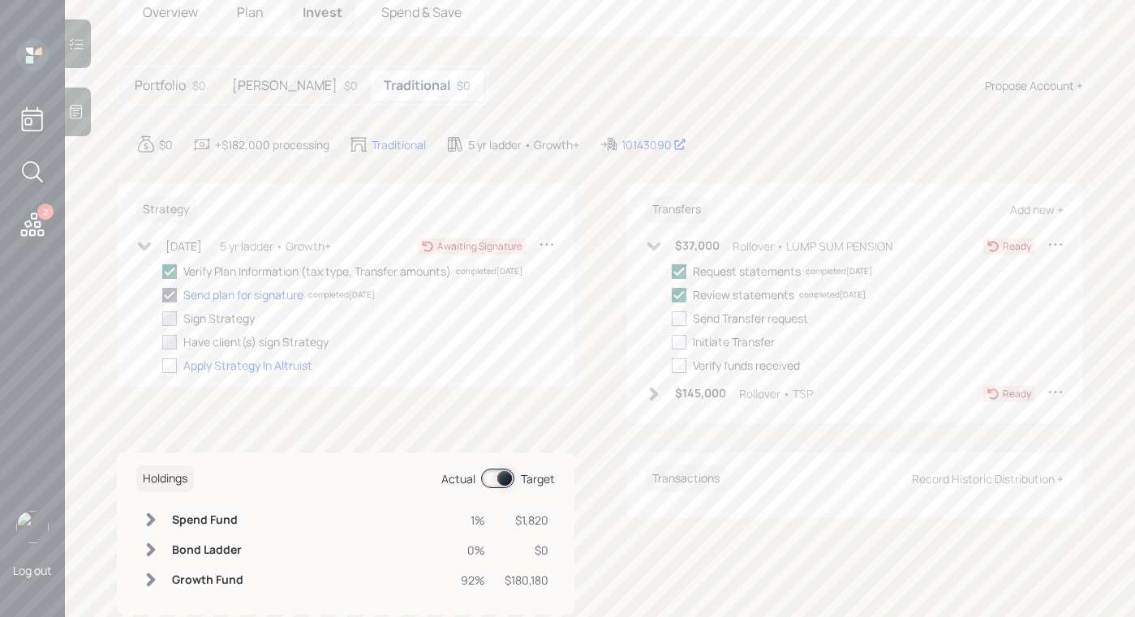
click at [655, 393] on icon at bounding box center [654, 394] width 16 height 16
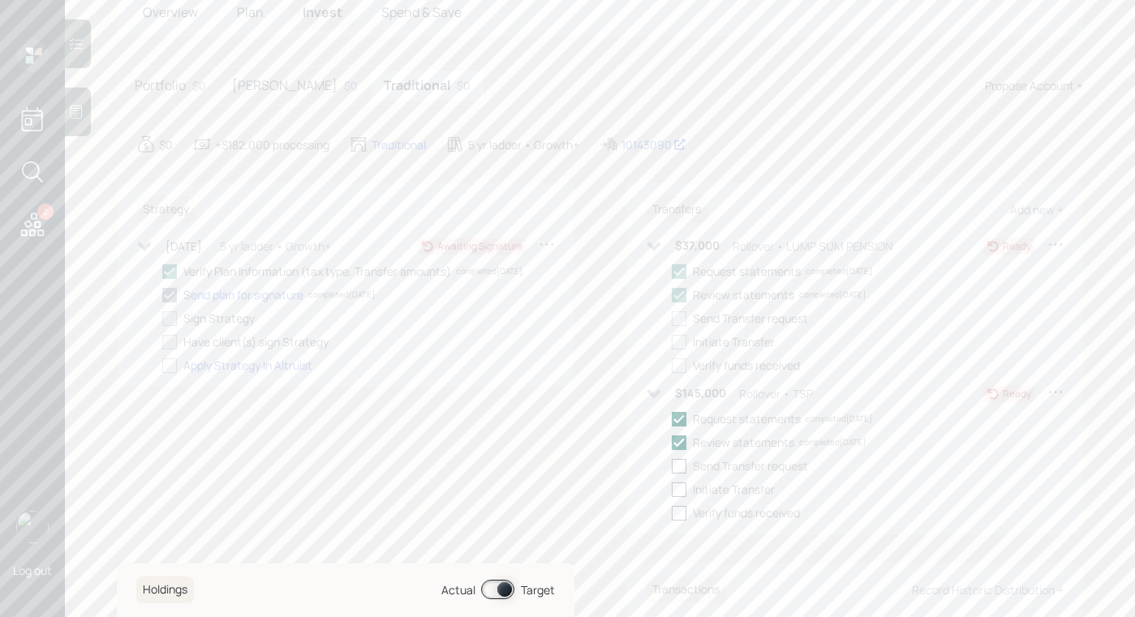
click at [648, 396] on icon at bounding box center [653, 393] width 14 height 9
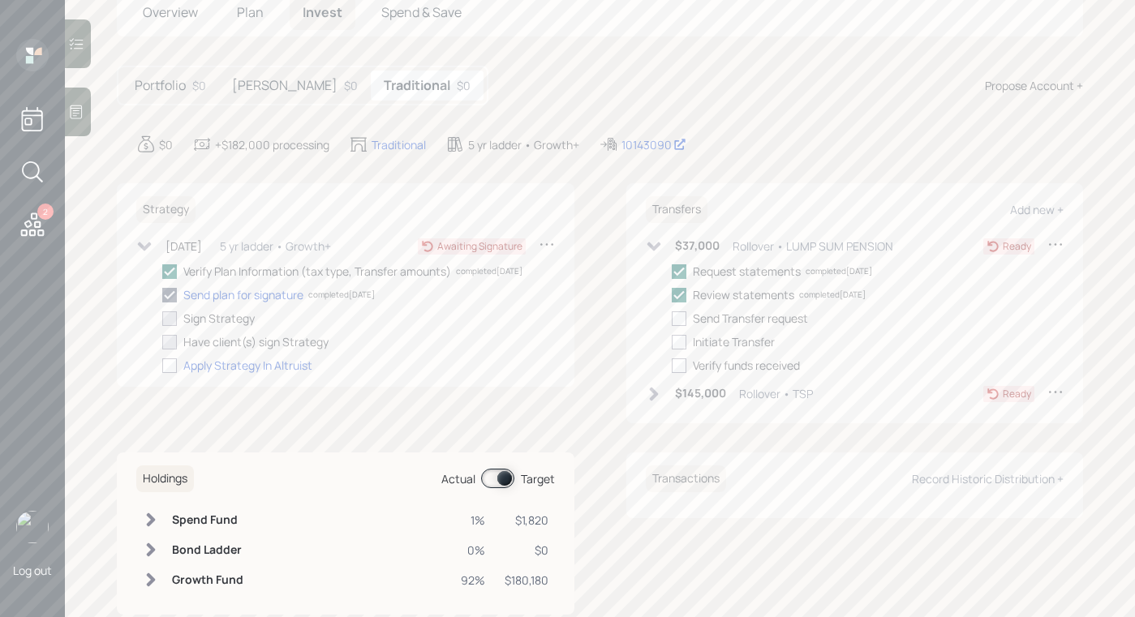
click at [653, 238] on icon at bounding box center [654, 246] width 16 height 16
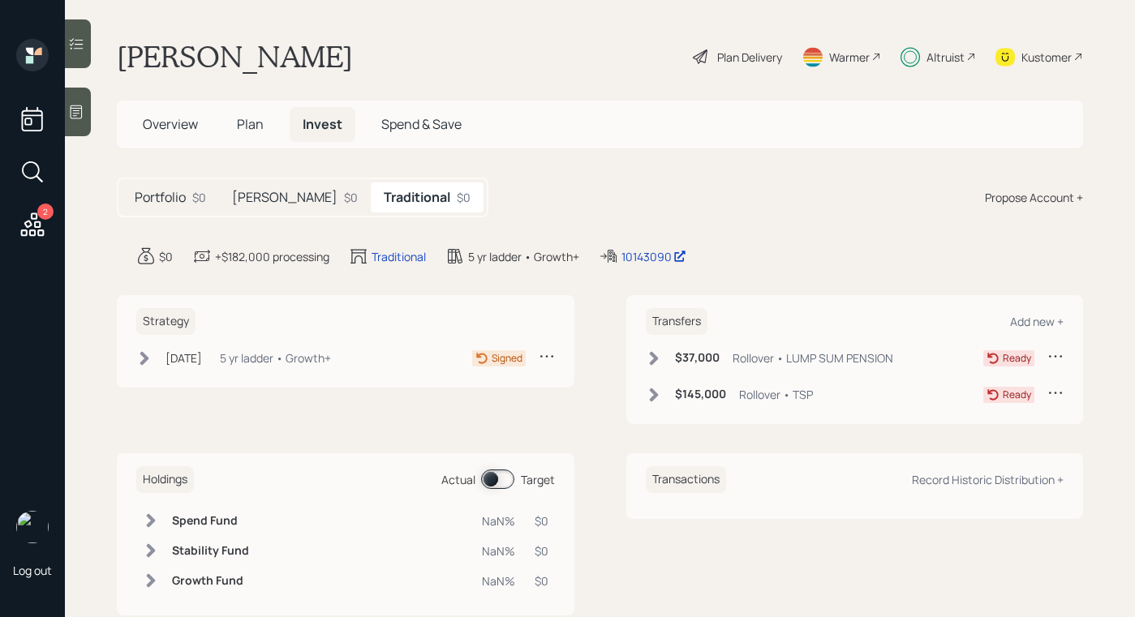
click at [152, 360] on icon at bounding box center [144, 358] width 16 height 16
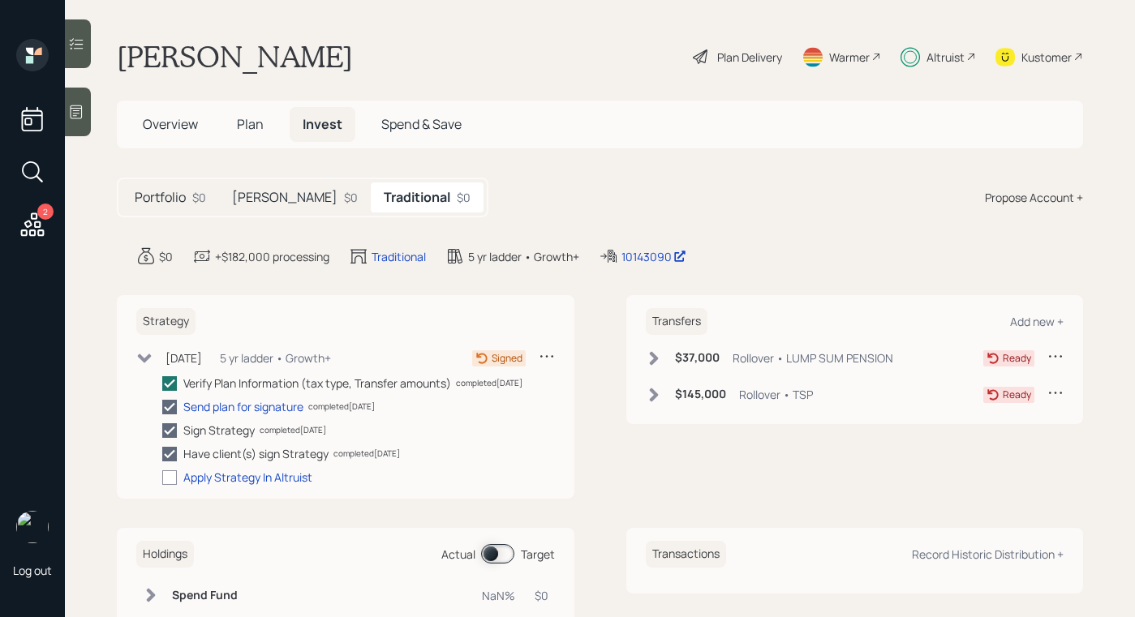
click at [344, 192] on div "$0" at bounding box center [351, 197] width 14 height 17
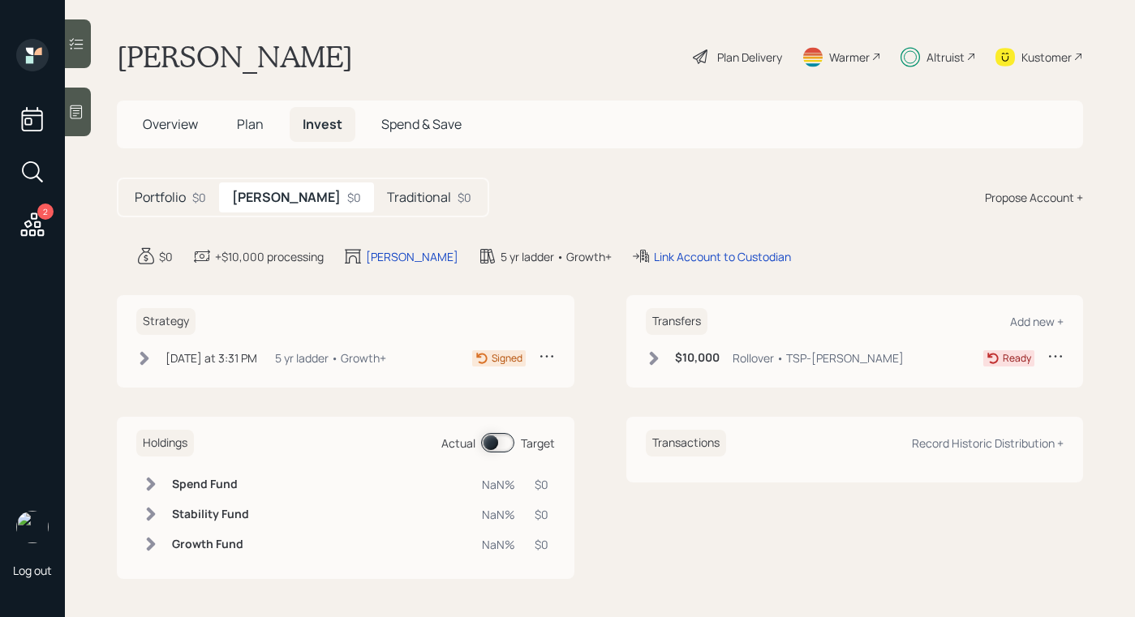
click at [159, 371] on div "Today at 3:31 PM Wednesday, October 8, 2025 3:31 PM EDT 5 yr ladder • Growth+ S…" at bounding box center [345, 361] width 418 height 27
click at [150, 366] on div "Today at 3:31 PM Wednesday, October 8, 2025 3:31 PM EDT 5 yr ladder • Growth+" at bounding box center [261, 358] width 250 height 20
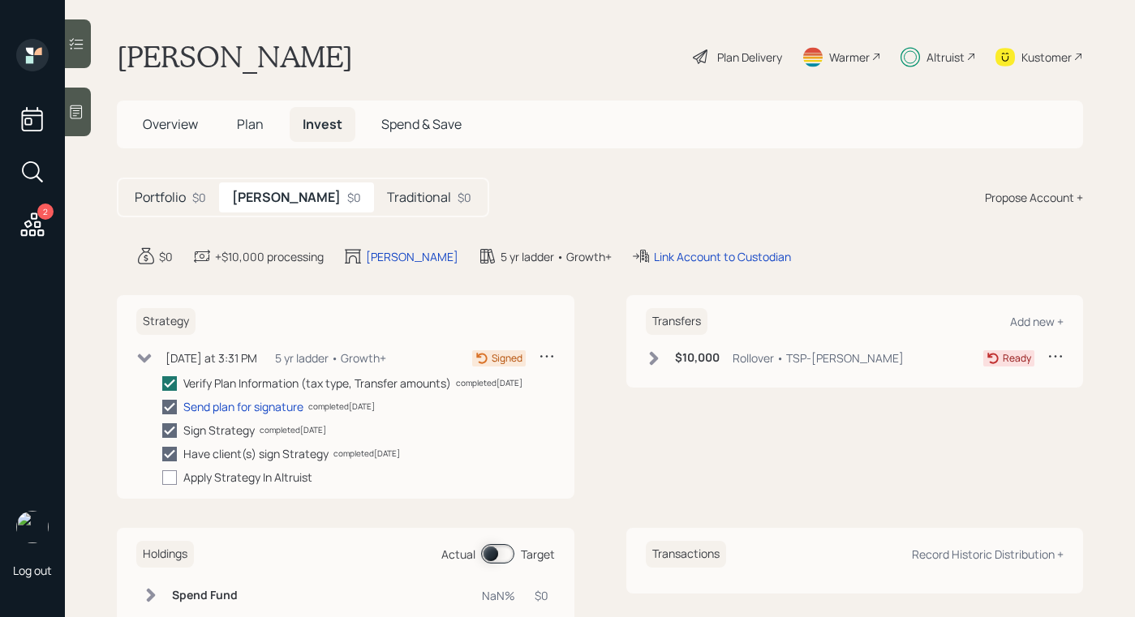
click at [374, 194] on div "Traditional $0" at bounding box center [429, 197] width 110 height 30
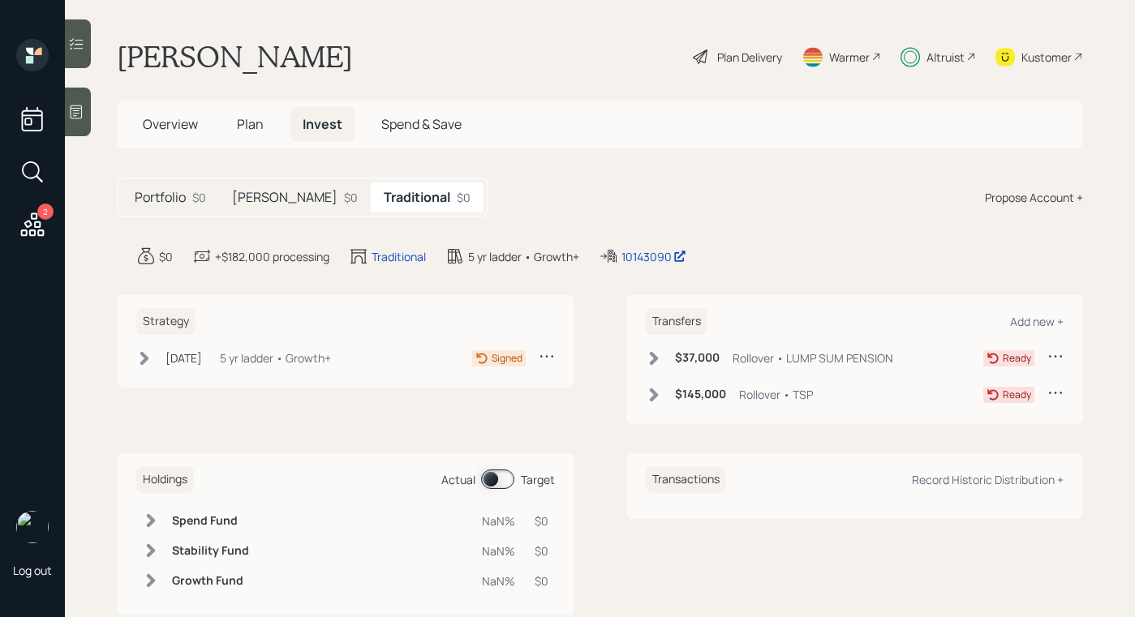
click at [558, 47] on div "Alyson Okita Plan Delivery Warmer Altruist Kustomer" at bounding box center [600, 57] width 966 height 36
click at [178, 128] on span "Overview" at bounding box center [170, 124] width 55 height 18
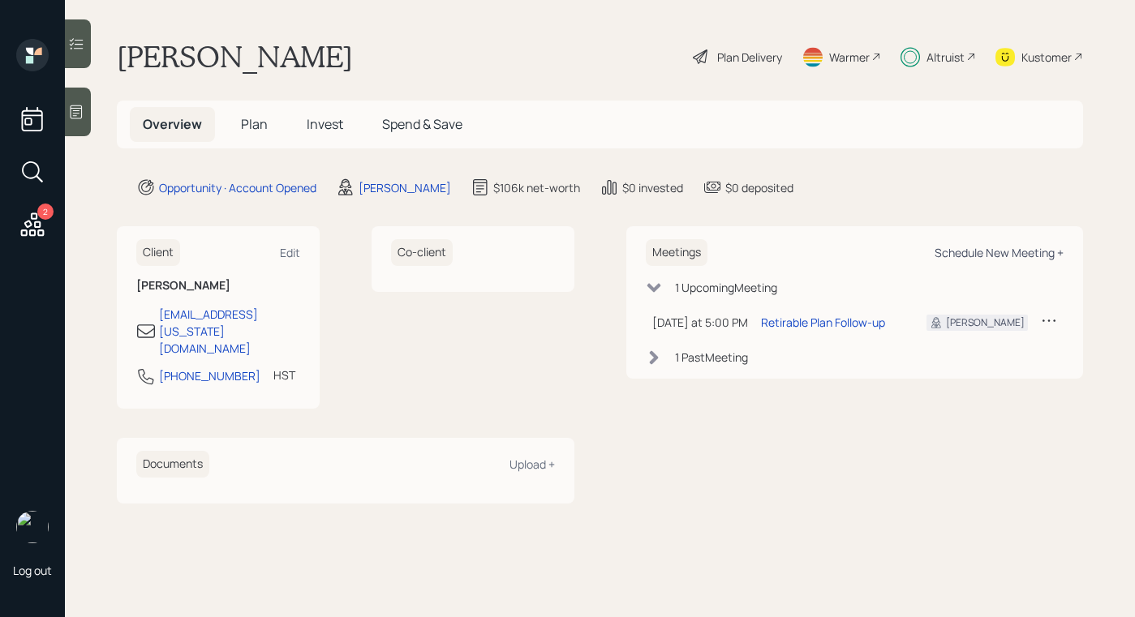
click at [969, 255] on div "Schedule New Meeting +" at bounding box center [998, 252] width 129 height 15
select select "b1d8ea90-abcc-42aa-86cc-4f33a132aacc"
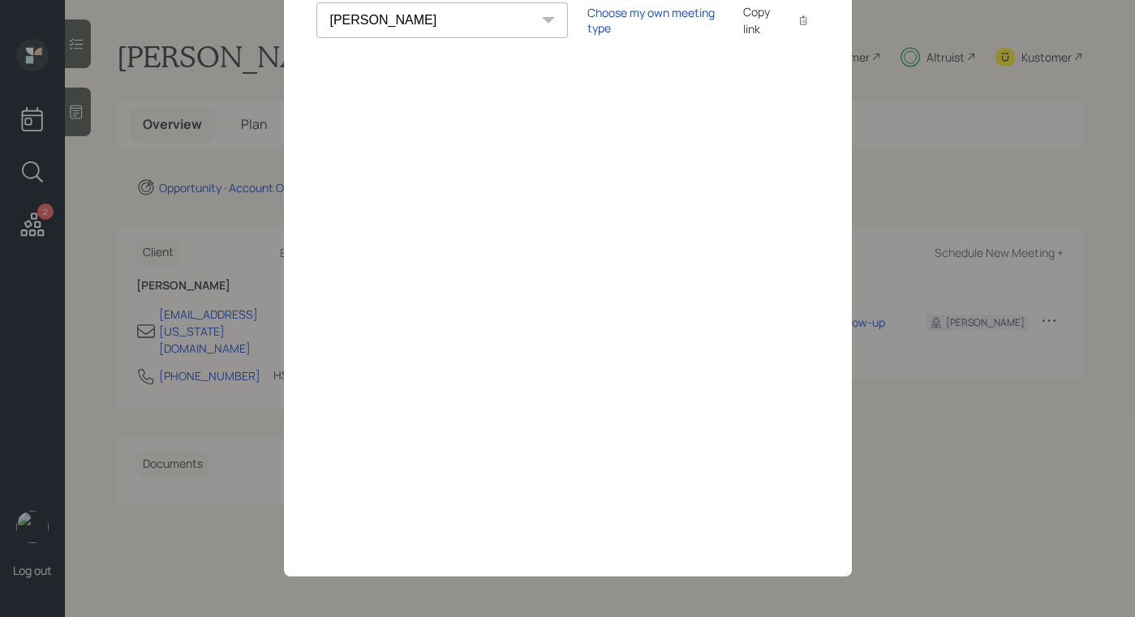
scroll to position [24, 0]
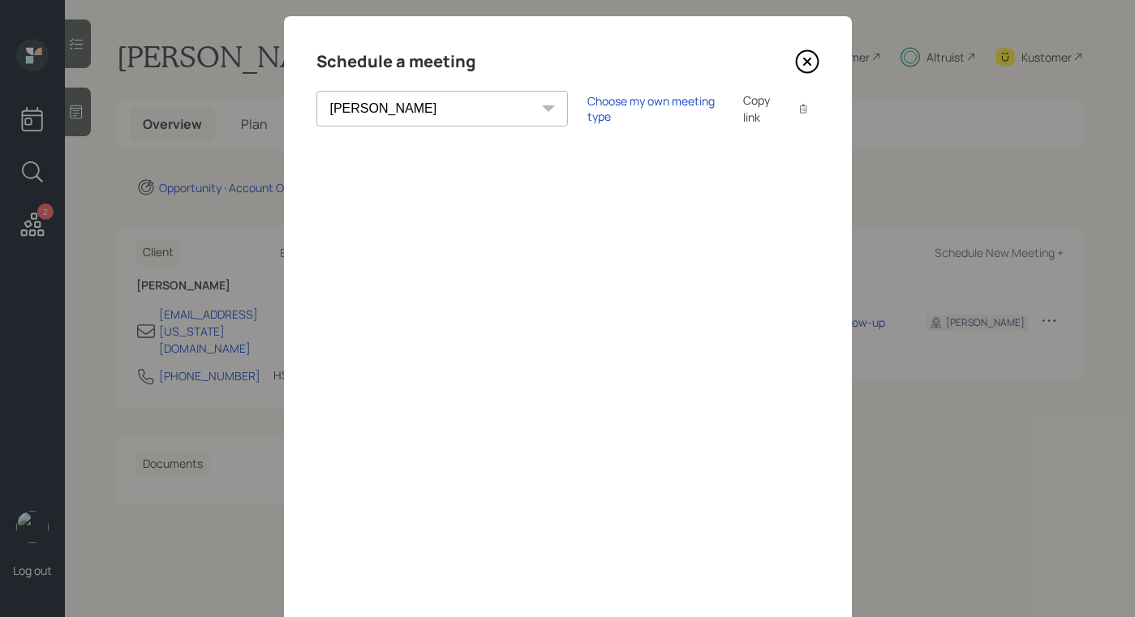
click at [804, 58] on icon at bounding box center [807, 61] width 24 height 24
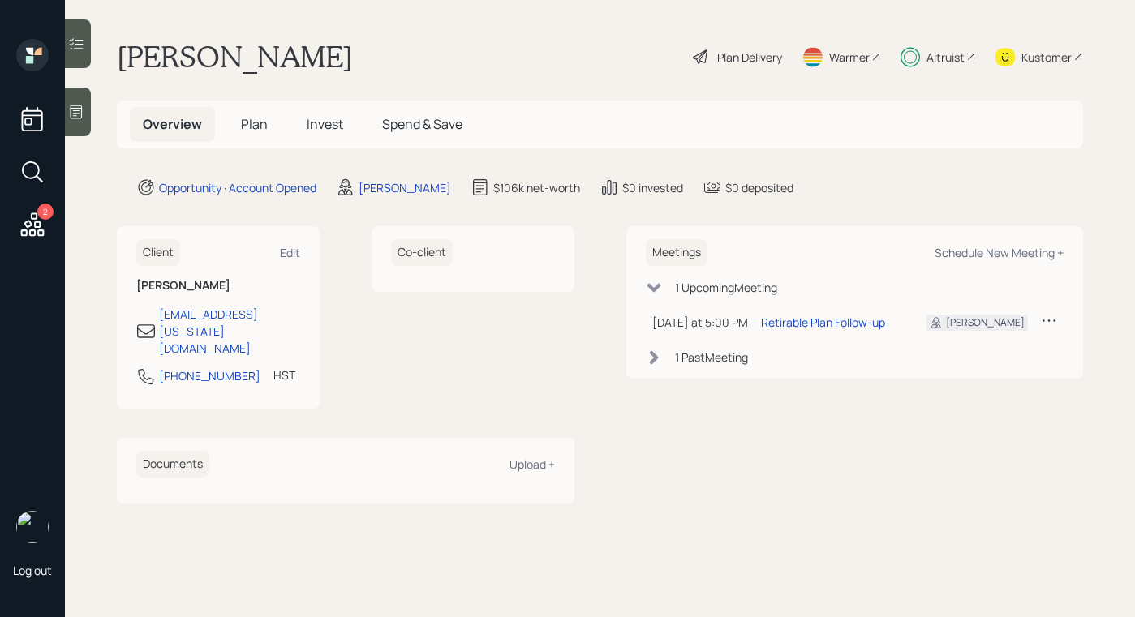
click at [259, 126] on span "Plan" at bounding box center [254, 124] width 27 height 18
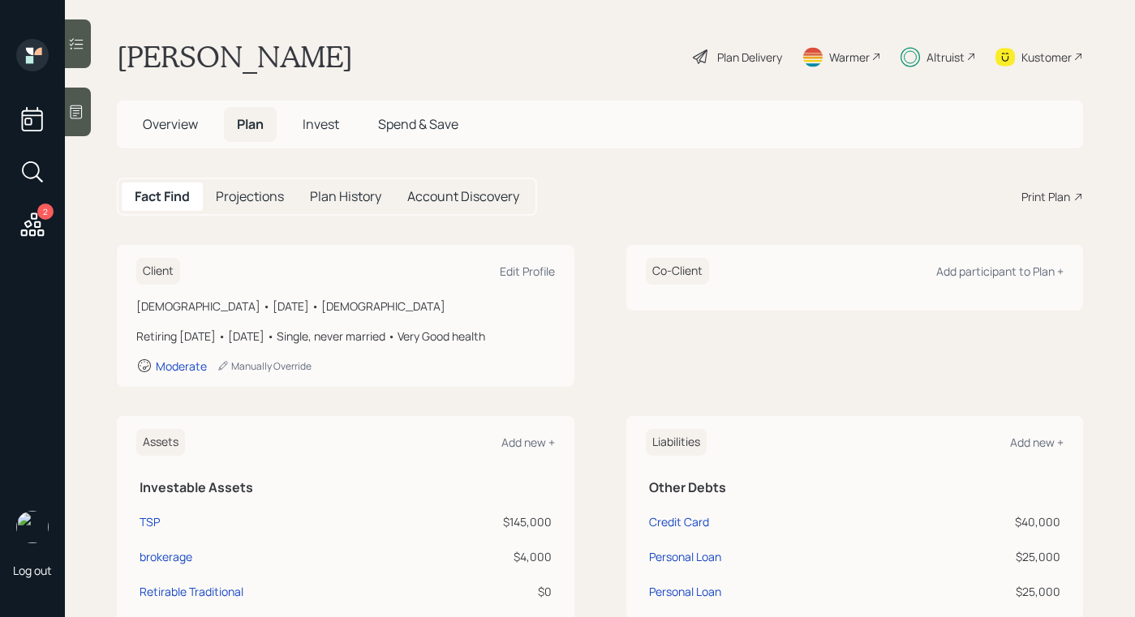
click at [239, 189] on h5 "Projections" at bounding box center [250, 196] width 68 height 15
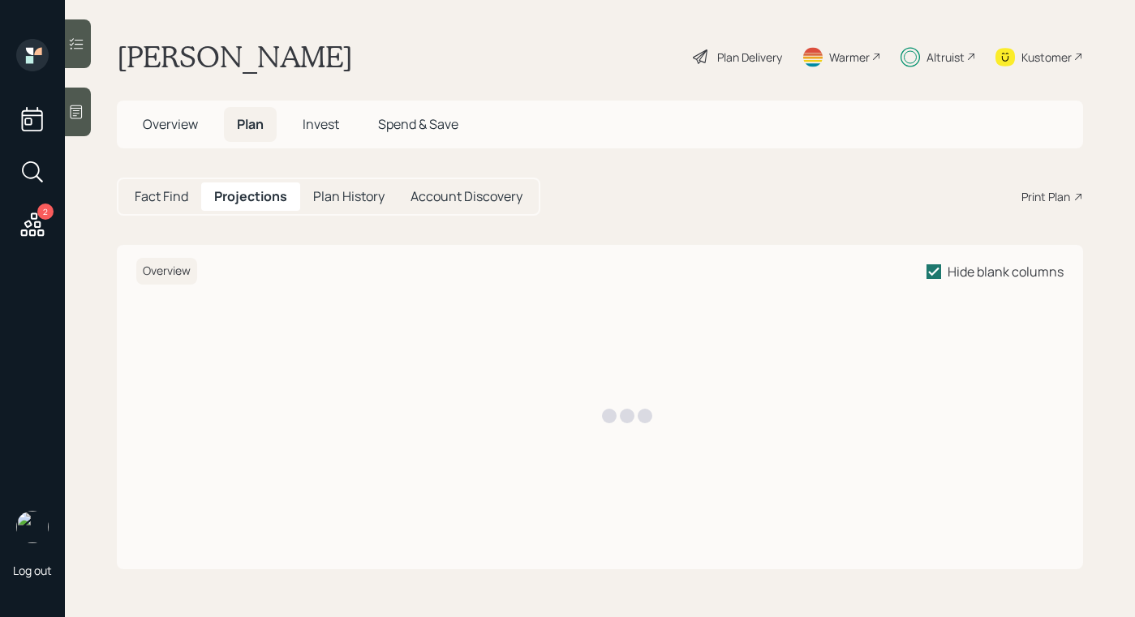
click at [182, 132] on span "Overview" at bounding box center [170, 124] width 55 height 18
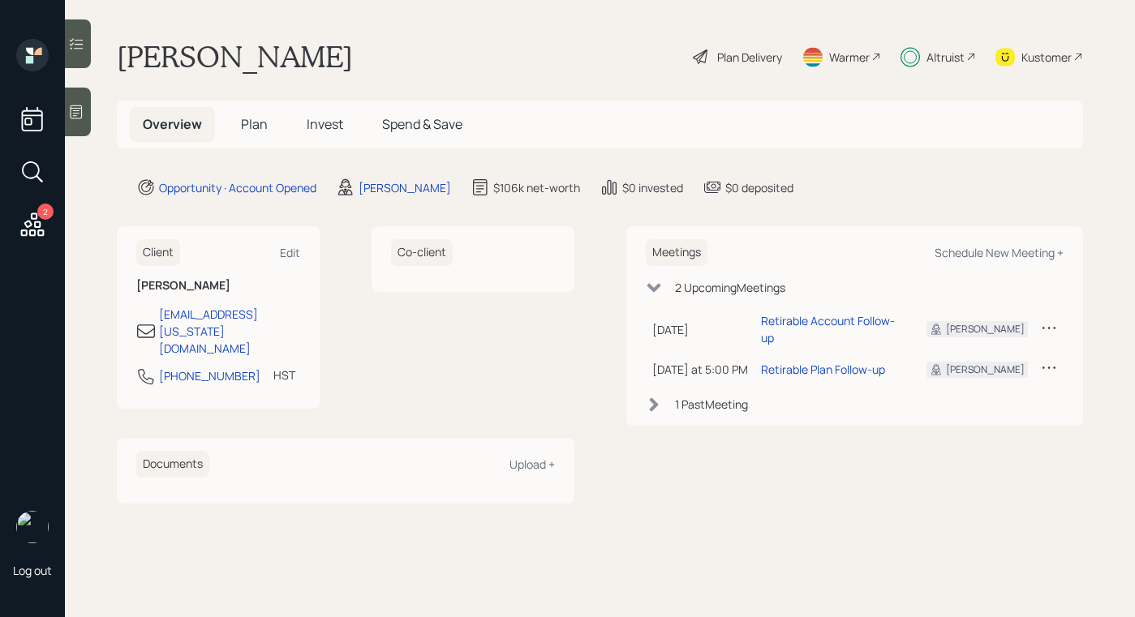
click at [303, 131] on h5 "Invest" at bounding box center [325, 124] width 62 height 35
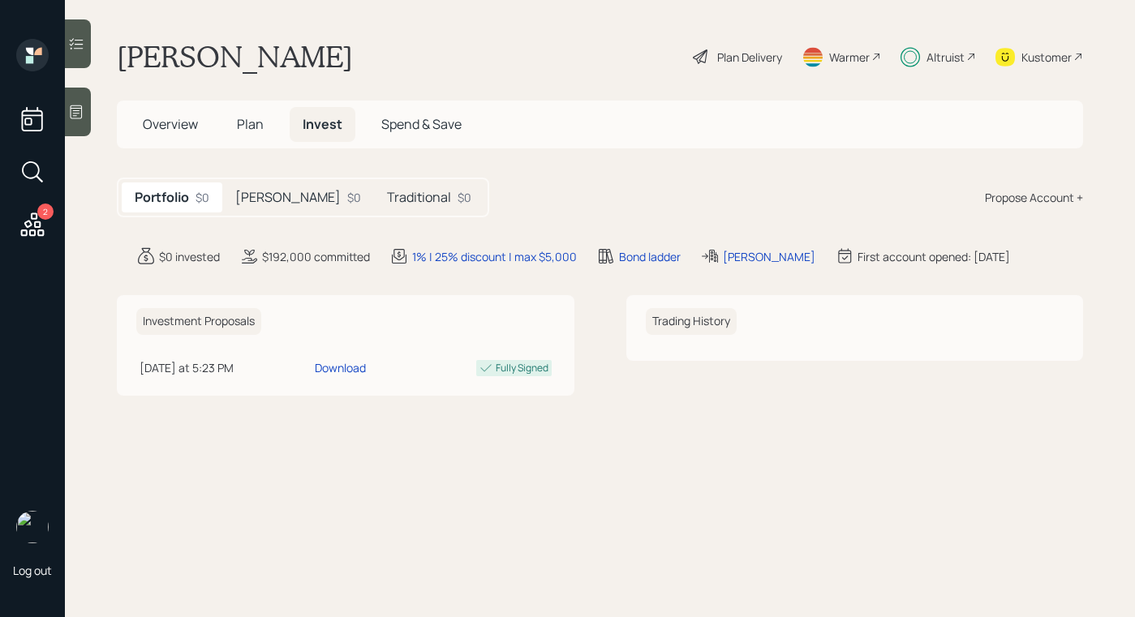
click at [261, 191] on h5 "[PERSON_NAME]" at bounding box center [287, 197] width 105 height 15
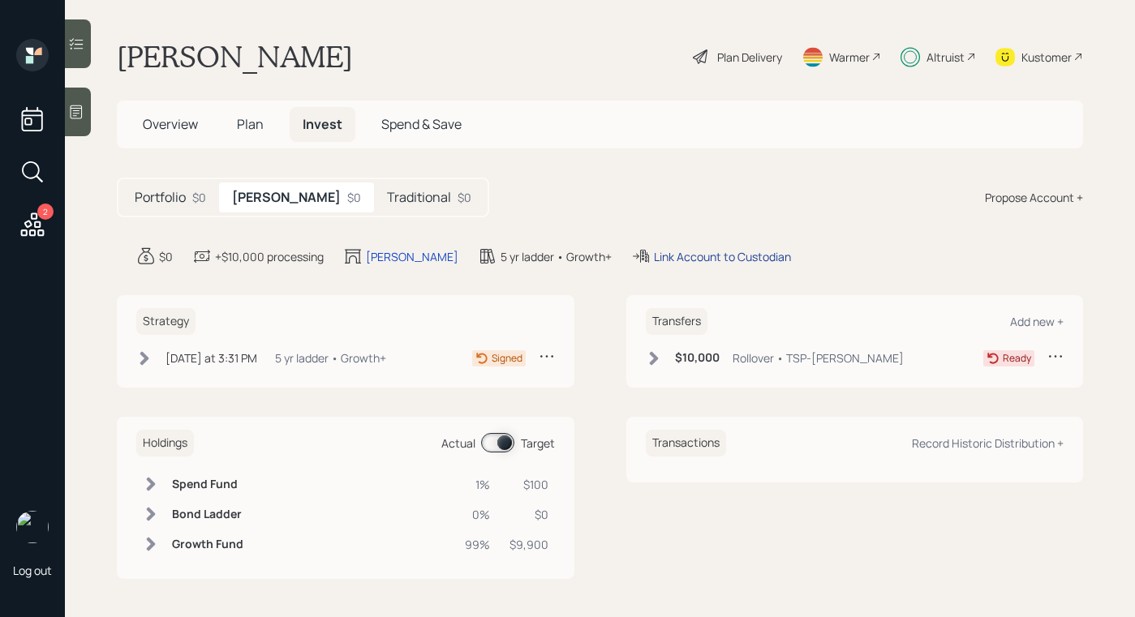
click at [654, 255] on div "Link Account to Custodian" at bounding box center [722, 256] width 137 height 17
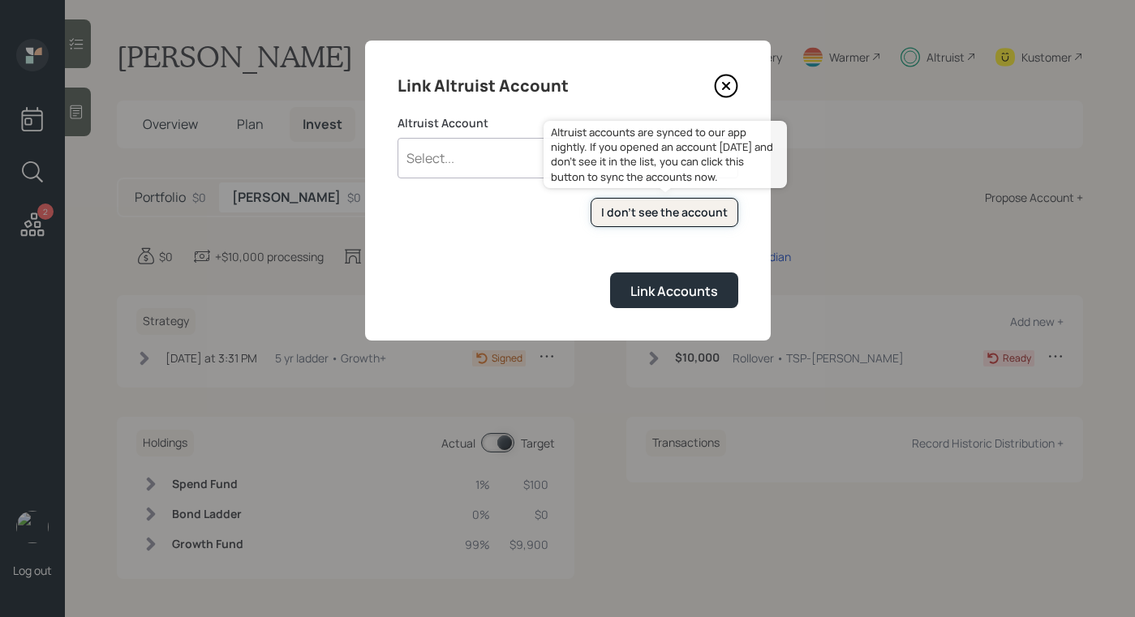
click at [656, 214] on div "I don't see the account" at bounding box center [664, 212] width 127 height 16
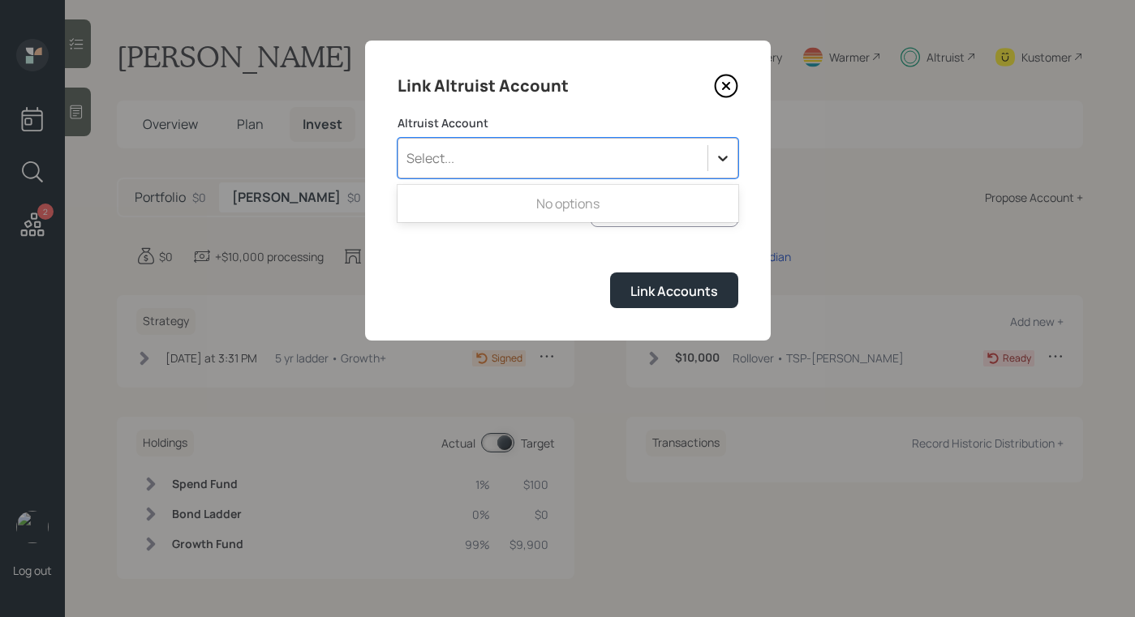
click at [723, 155] on icon at bounding box center [723, 158] width 16 height 16
click at [672, 152] on div "Select..." at bounding box center [552, 158] width 309 height 28
click at [674, 151] on div "Select..." at bounding box center [552, 158] width 309 height 28
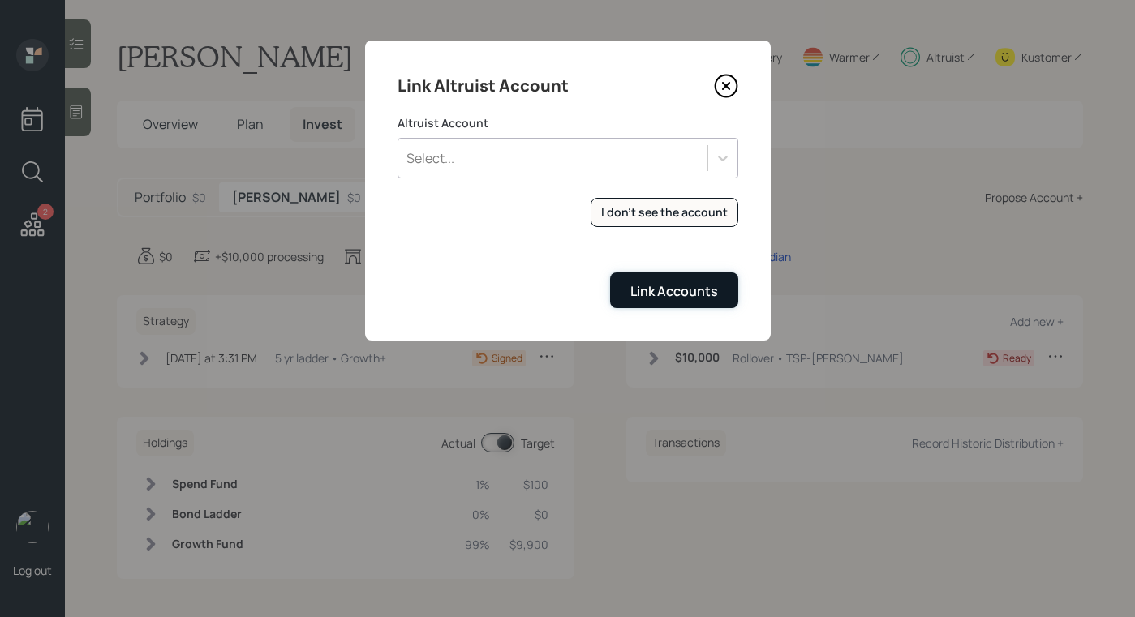
click at [680, 303] on button "Link Accounts" at bounding box center [674, 290] width 128 height 35
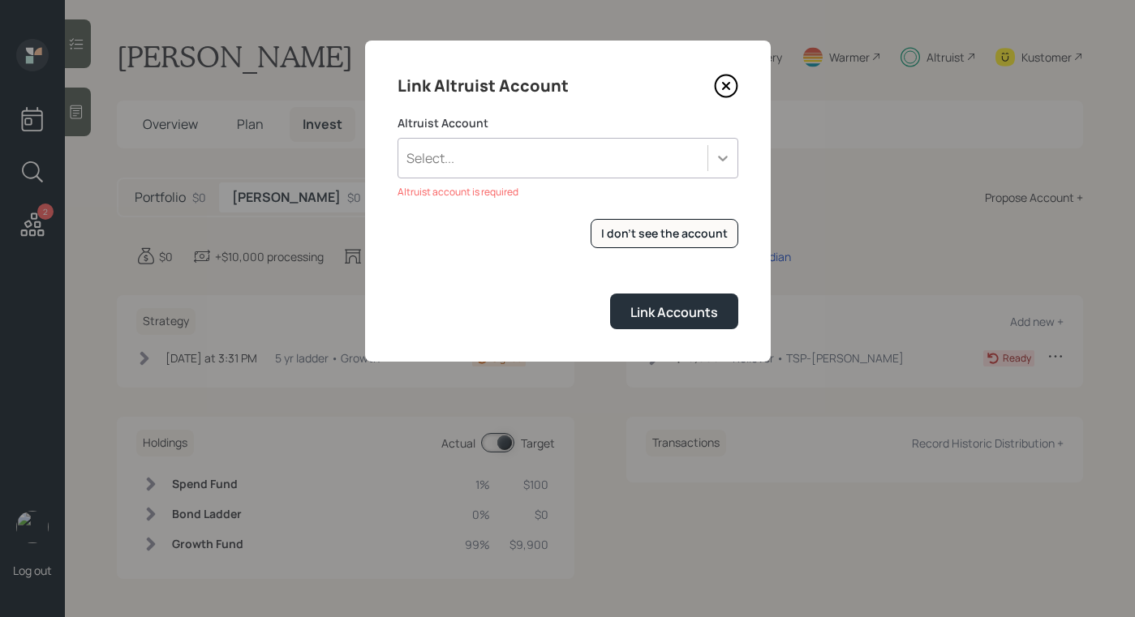
click at [717, 171] on div at bounding box center [722, 158] width 30 height 39
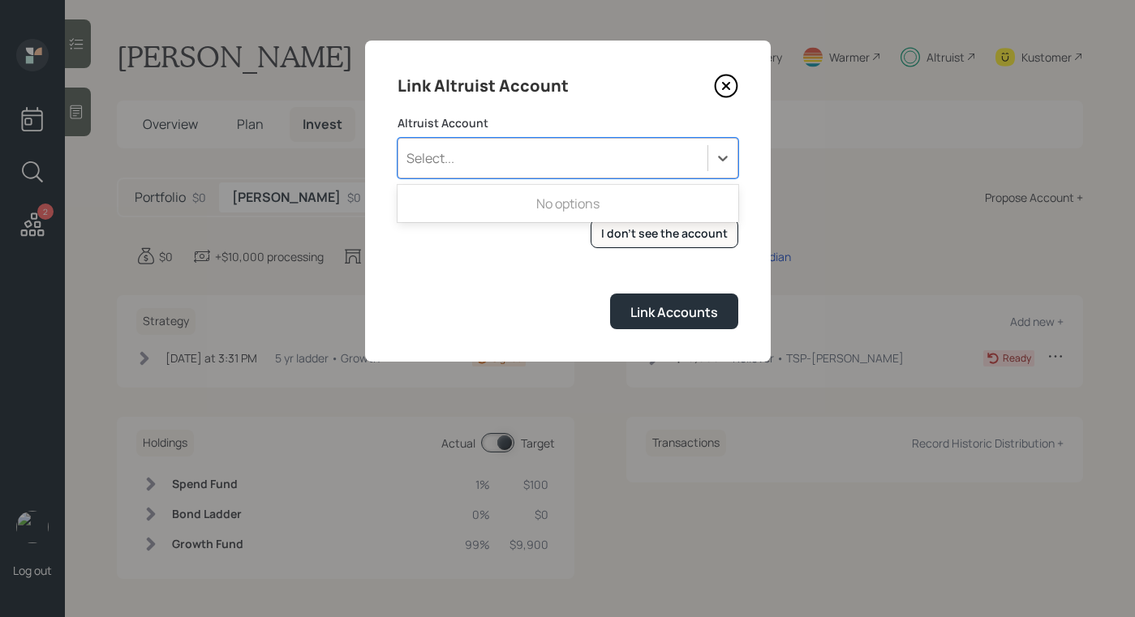
click at [484, 277] on form "Altruist Account Use Up and Down to choose options, press Enter to select the c…" at bounding box center [567, 222] width 341 height 214
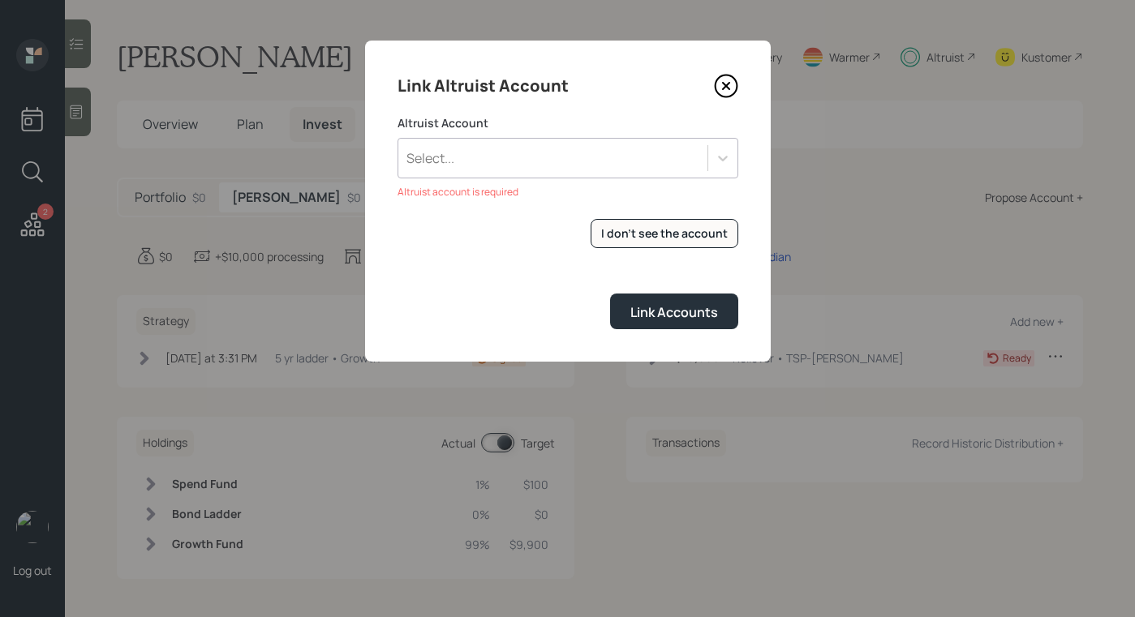
click at [672, 217] on form "Altruist Account Select... Altruist account is required I don't see the account…" at bounding box center [567, 222] width 341 height 214
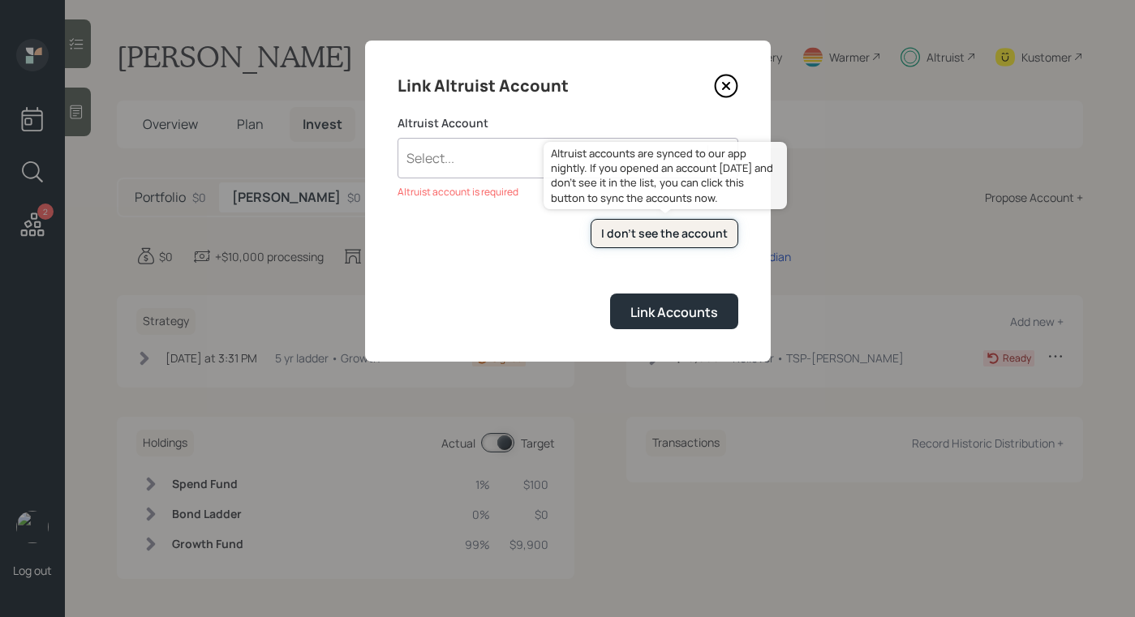
click at [669, 230] on div "I don't see the account" at bounding box center [664, 233] width 127 height 16
click at [673, 246] on button "I don't see the account" at bounding box center [664, 234] width 148 height 30
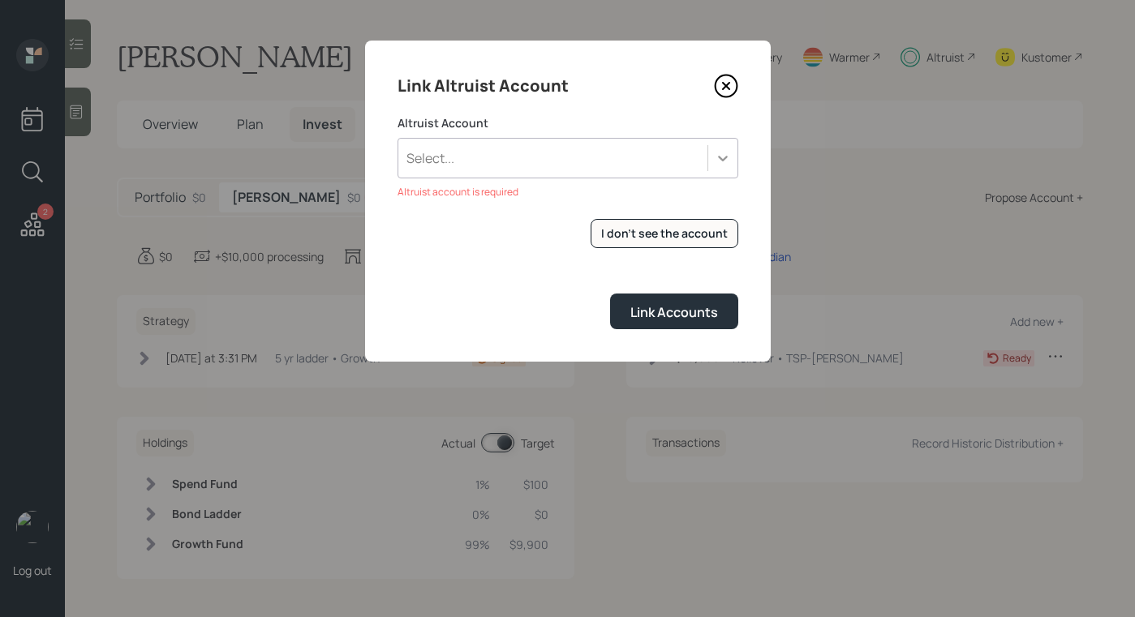
click at [726, 148] on div at bounding box center [722, 158] width 29 height 29
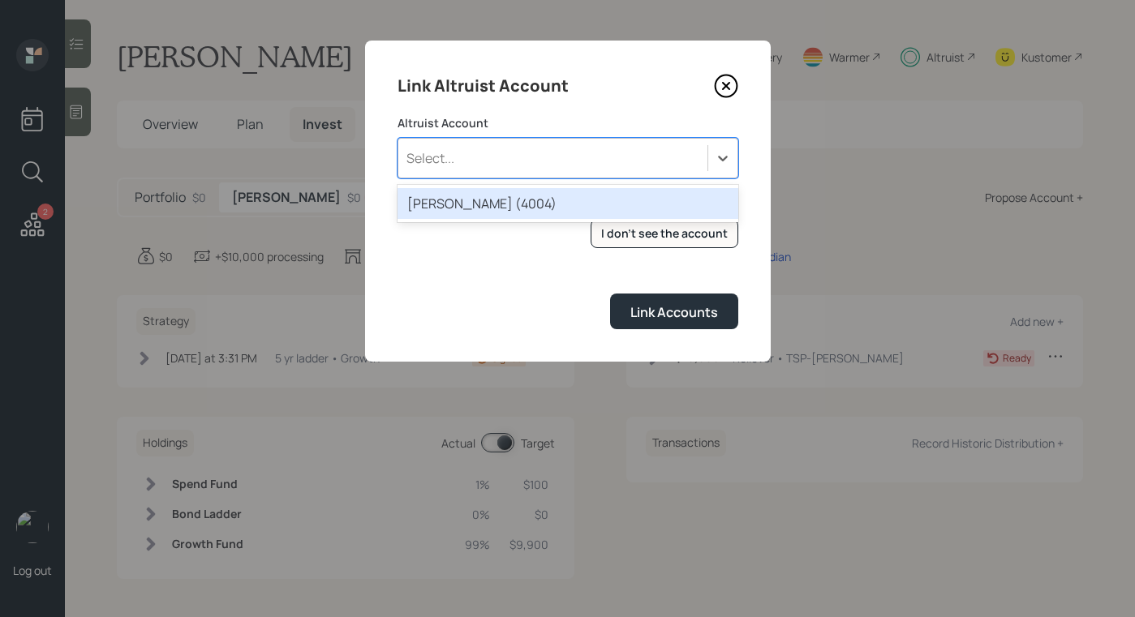
click at [466, 213] on div "ROTH IRA (4004)" at bounding box center [567, 203] width 341 height 31
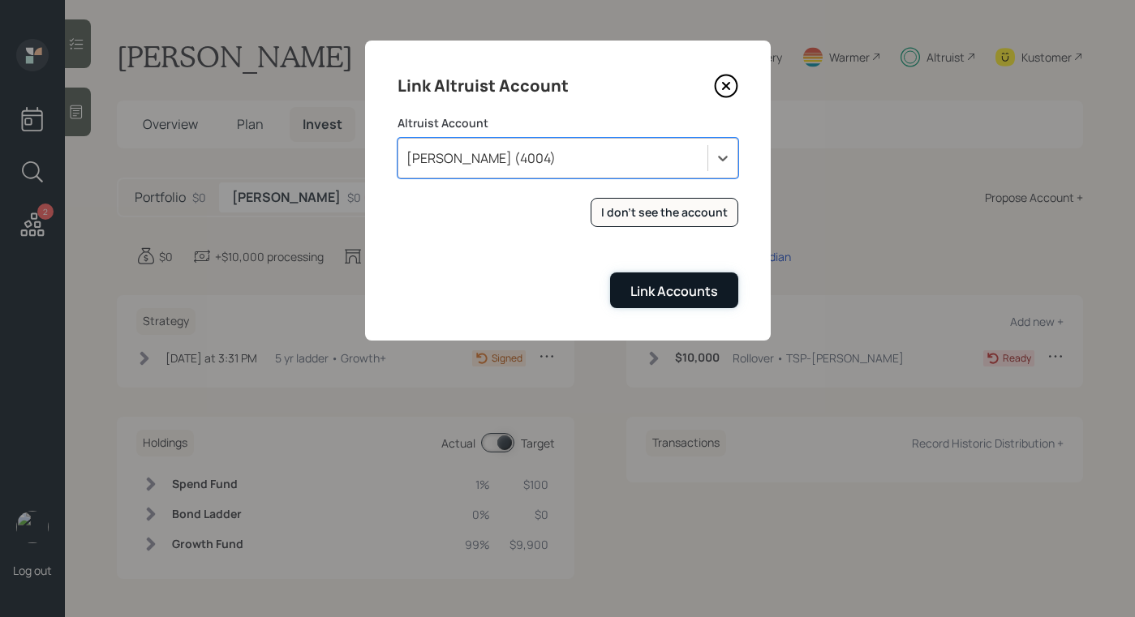
click at [657, 303] on button "Link Accounts" at bounding box center [674, 290] width 128 height 35
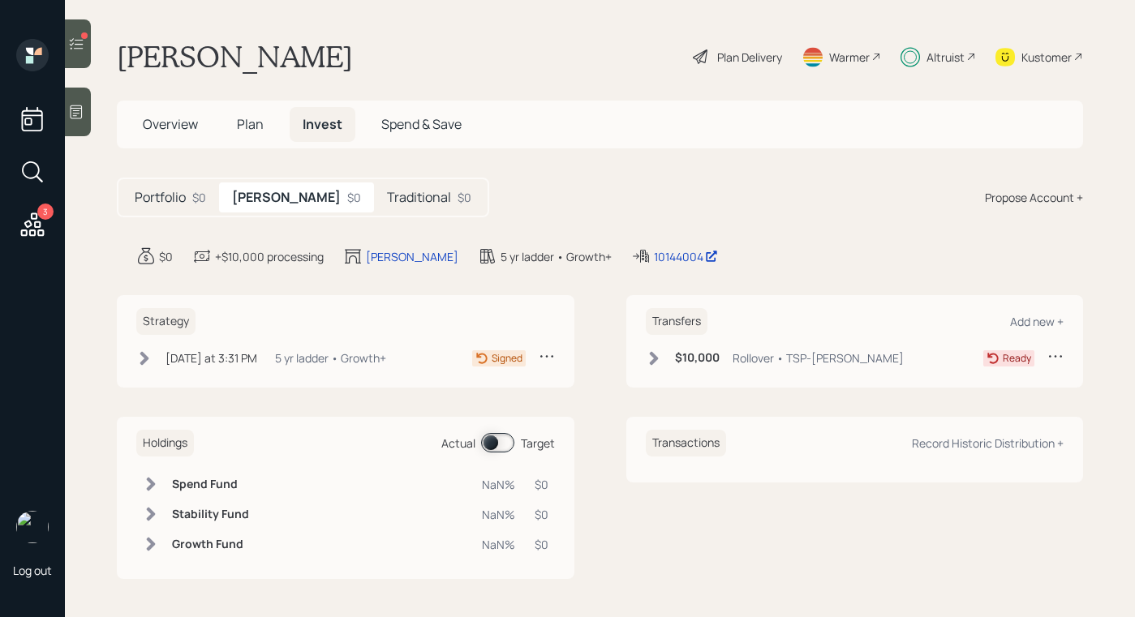
click at [661, 357] on icon at bounding box center [654, 358] width 16 height 16
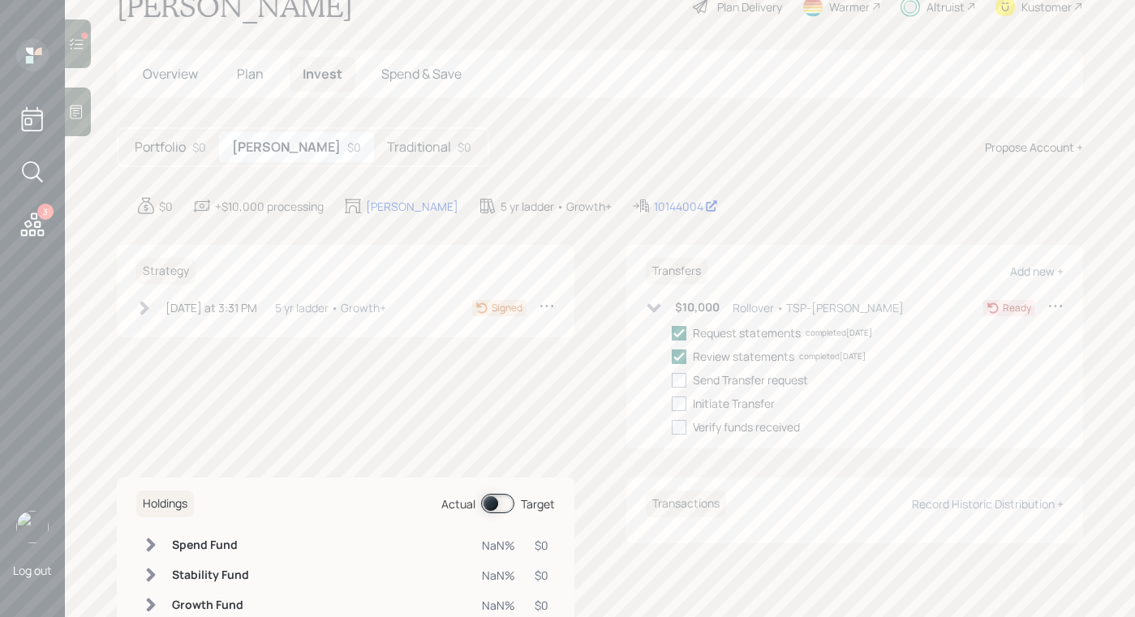
scroll to position [58, 0]
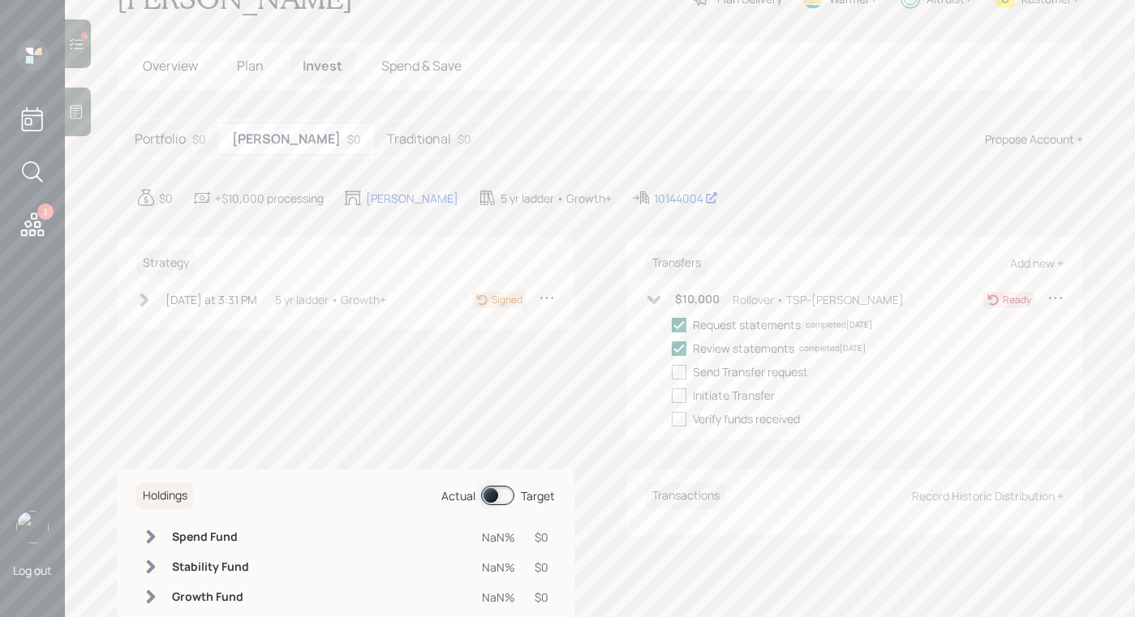
click at [143, 298] on icon at bounding box center [144, 300] width 16 height 16
click at [143, 303] on icon at bounding box center [144, 300] width 16 height 16
click at [141, 298] on icon at bounding box center [144, 300] width 16 height 16
click at [525, 102] on main "[PERSON_NAME] Plan Delivery Warmer Altruist Kustomer Overview Plan Invest Spend…" at bounding box center [600, 308] width 1070 height 617
click at [117, 45] on div "Overview Plan Invest Spend & Save" at bounding box center [600, 66] width 966 height 48
